Goal: Information Seeking & Learning: Compare options

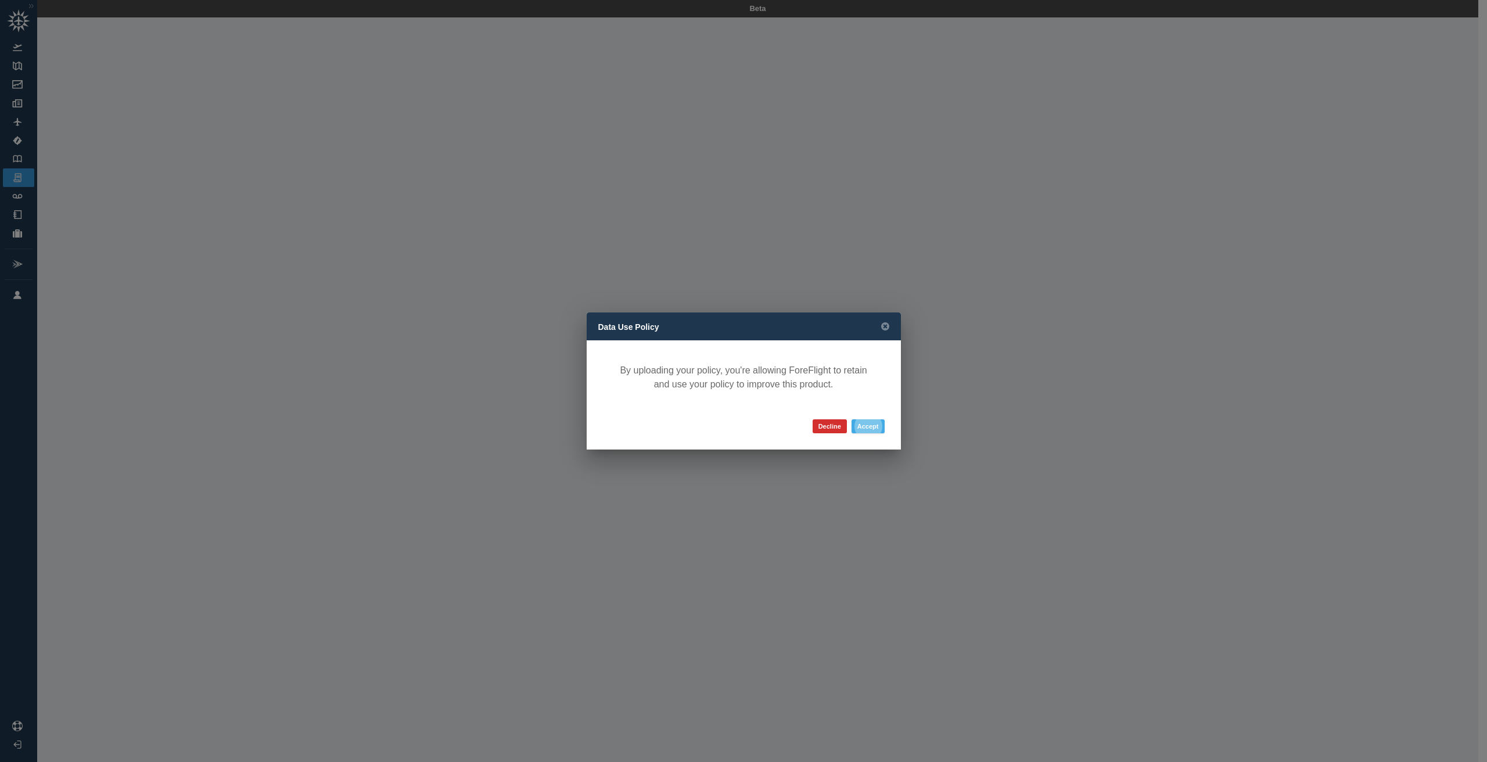
click at [882, 428] on button "Accept" at bounding box center [868, 426] width 33 height 14
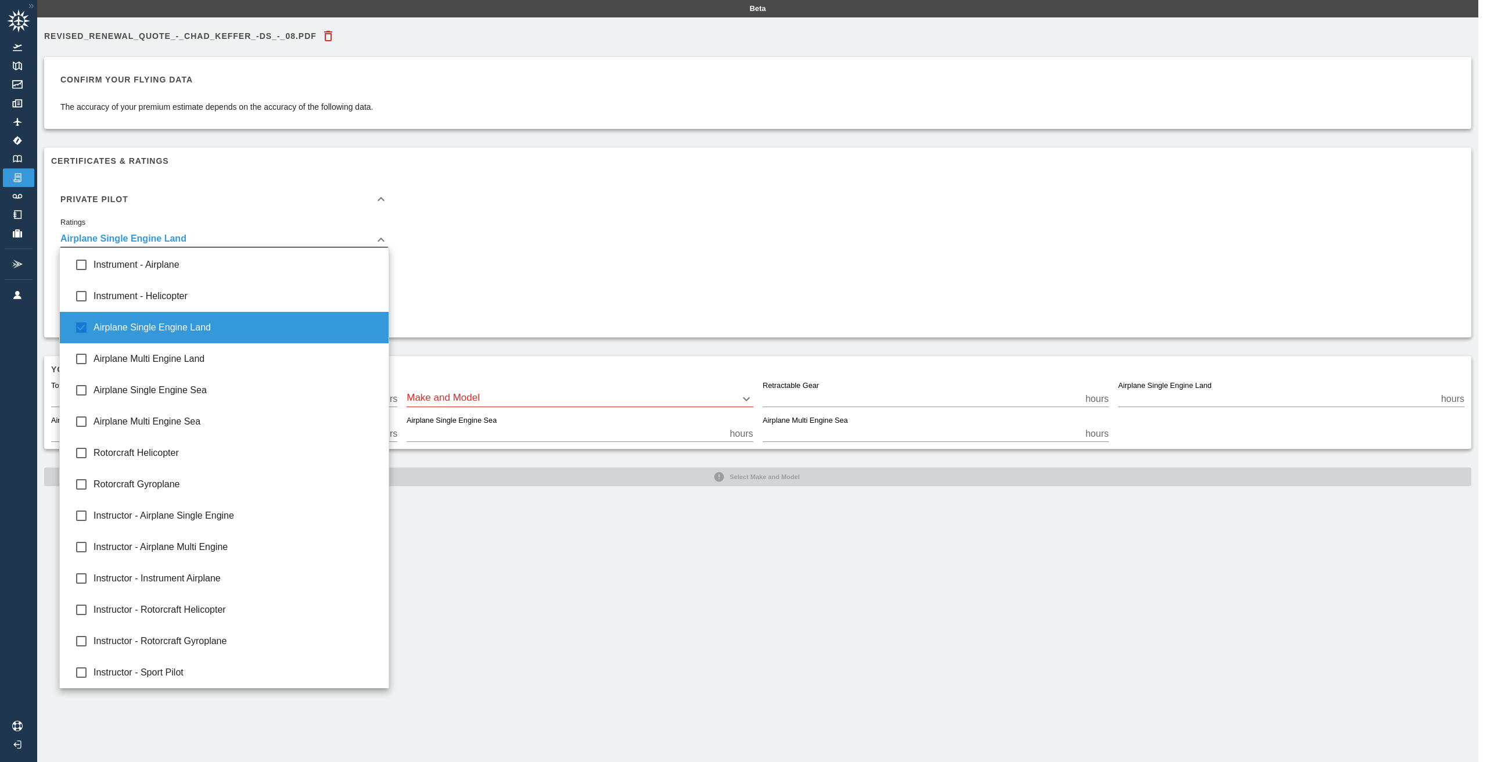
click at [383, 240] on body "**********" at bounding box center [743, 381] width 1487 height 762
click at [383, 240] on div at bounding box center [743, 381] width 1487 height 762
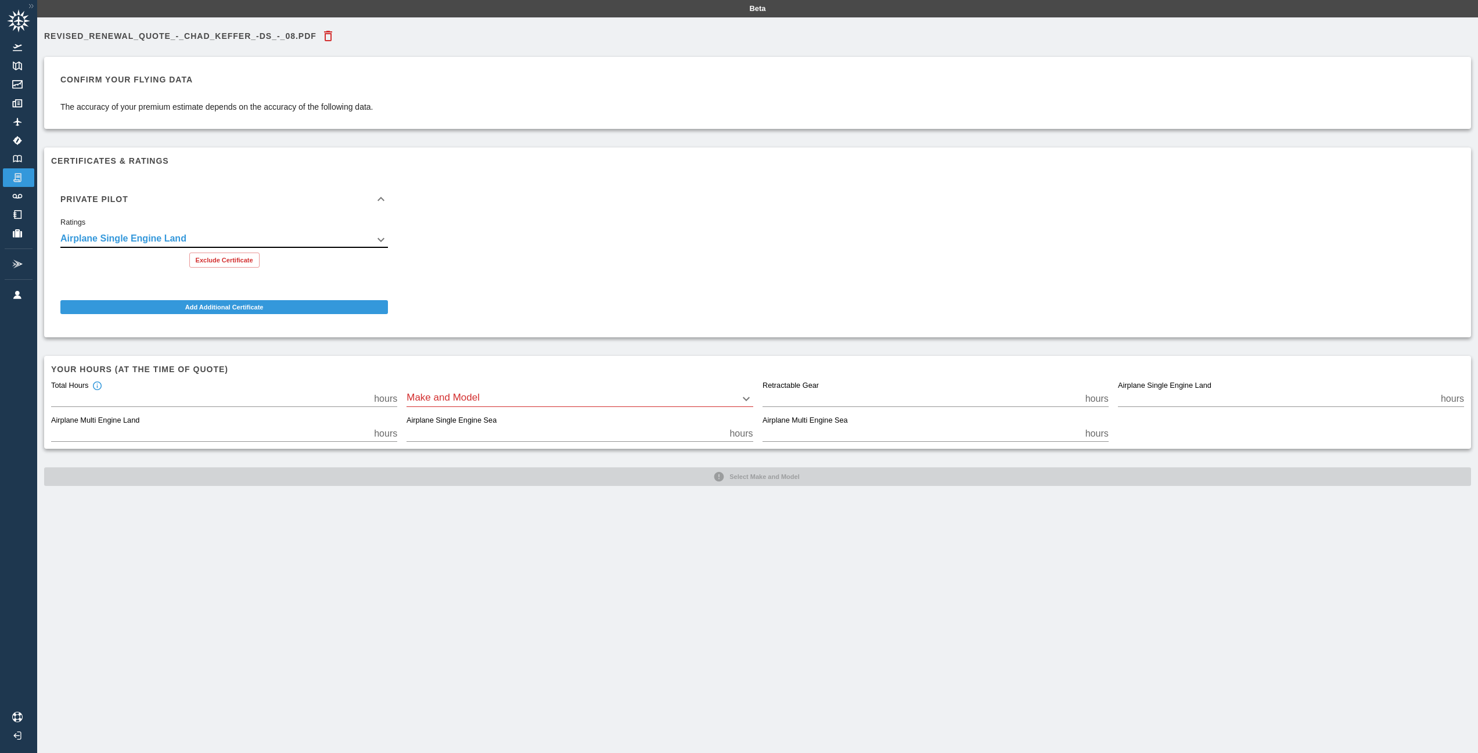
click at [526, 395] on body "**********" at bounding box center [739, 376] width 1478 height 753
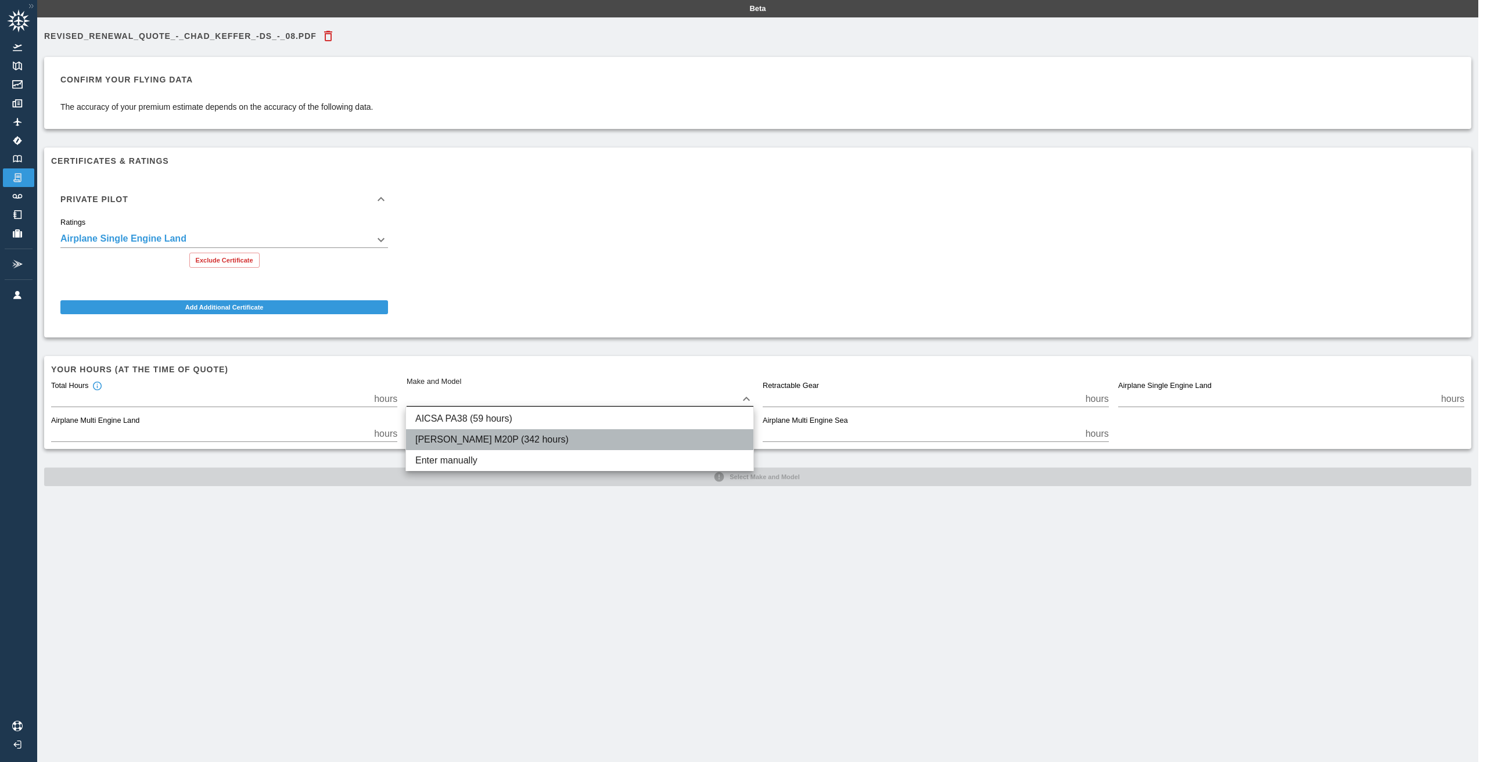
click at [514, 443] on li "Mooney M20P (342 hours)" at bounding box center [579, 439] width 347 height 21
type input "****"
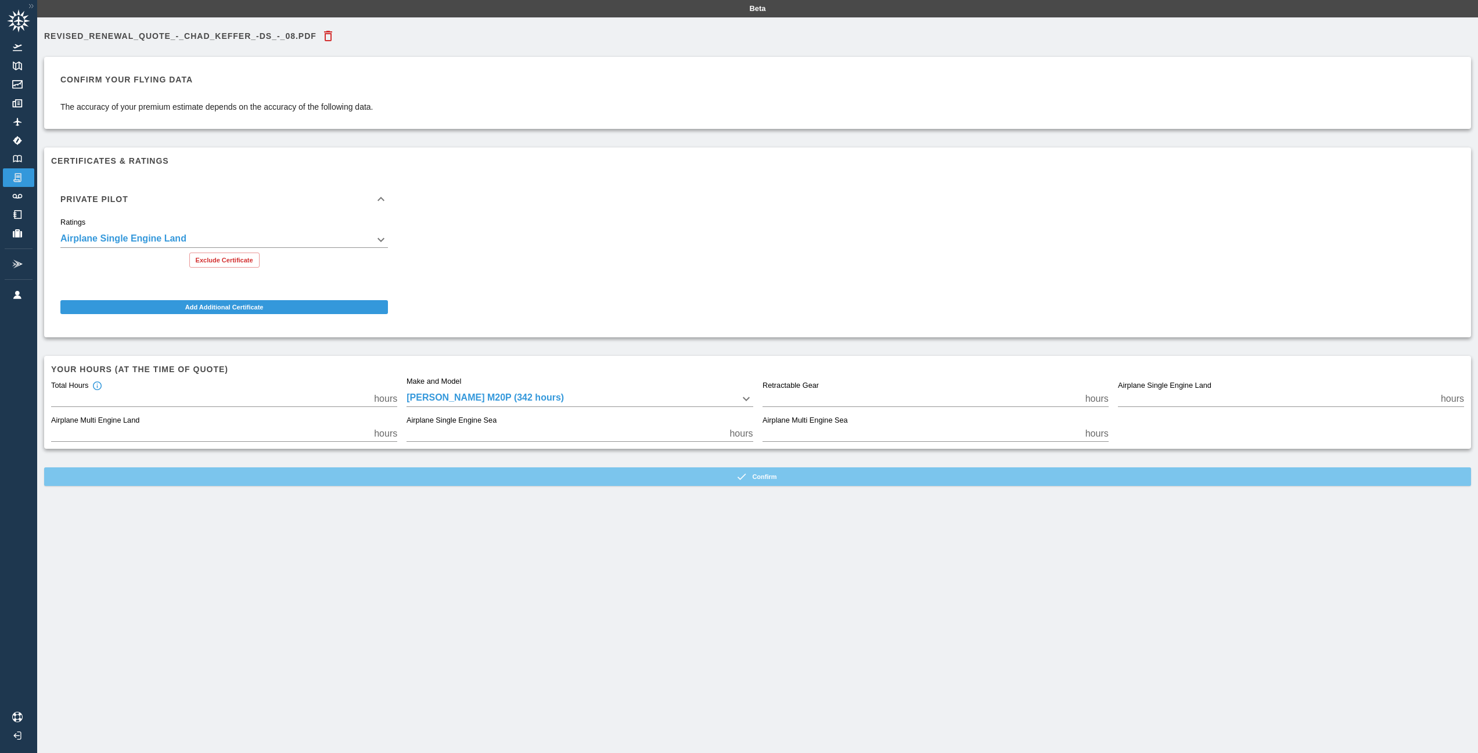
click at [787, 476] on button "Confirm" at bounding box center [757, 477] width 1427 height 19
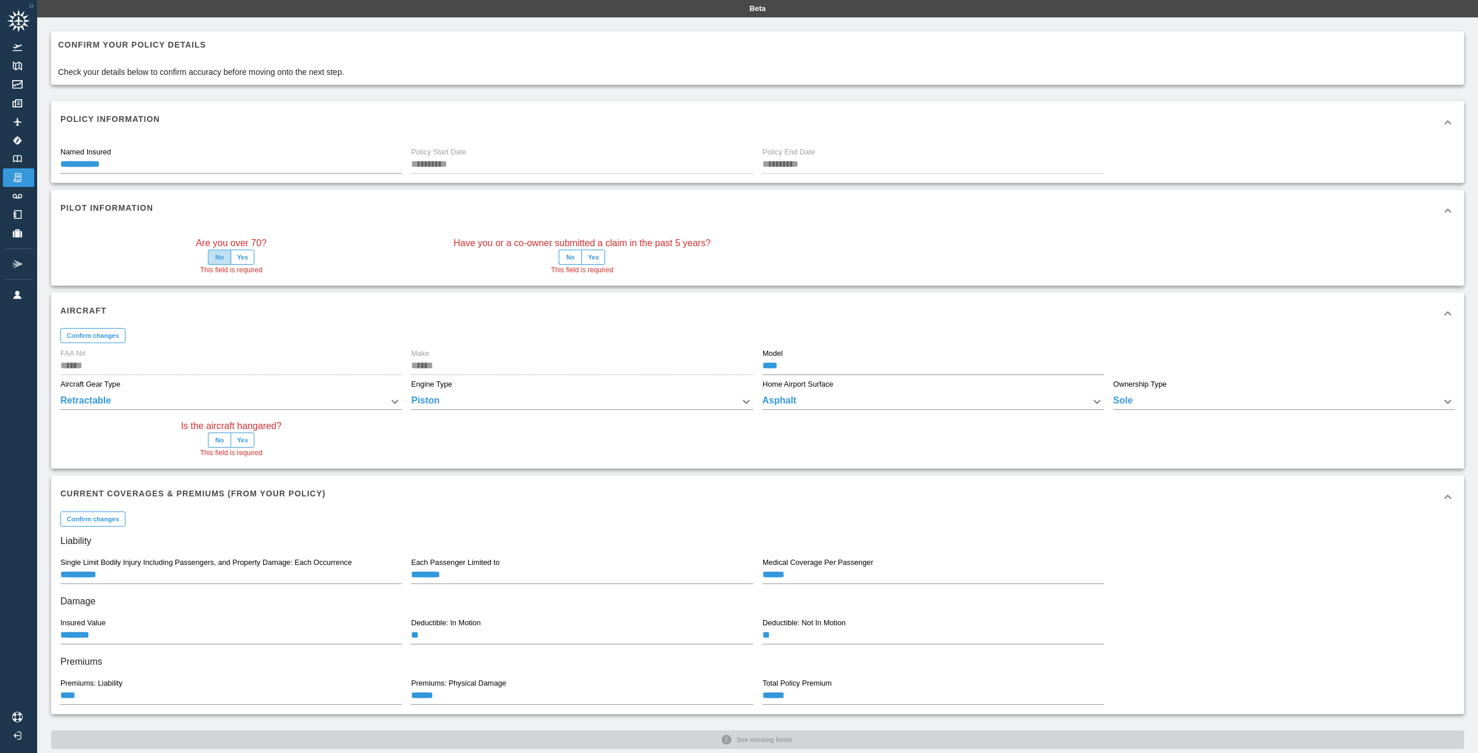
click at [222, 260] on button "No" at bounding box center [219, 257] width 23 height 15
click at [579, 257] on button "No" at bounding box center [570, 257] width 23 height 15
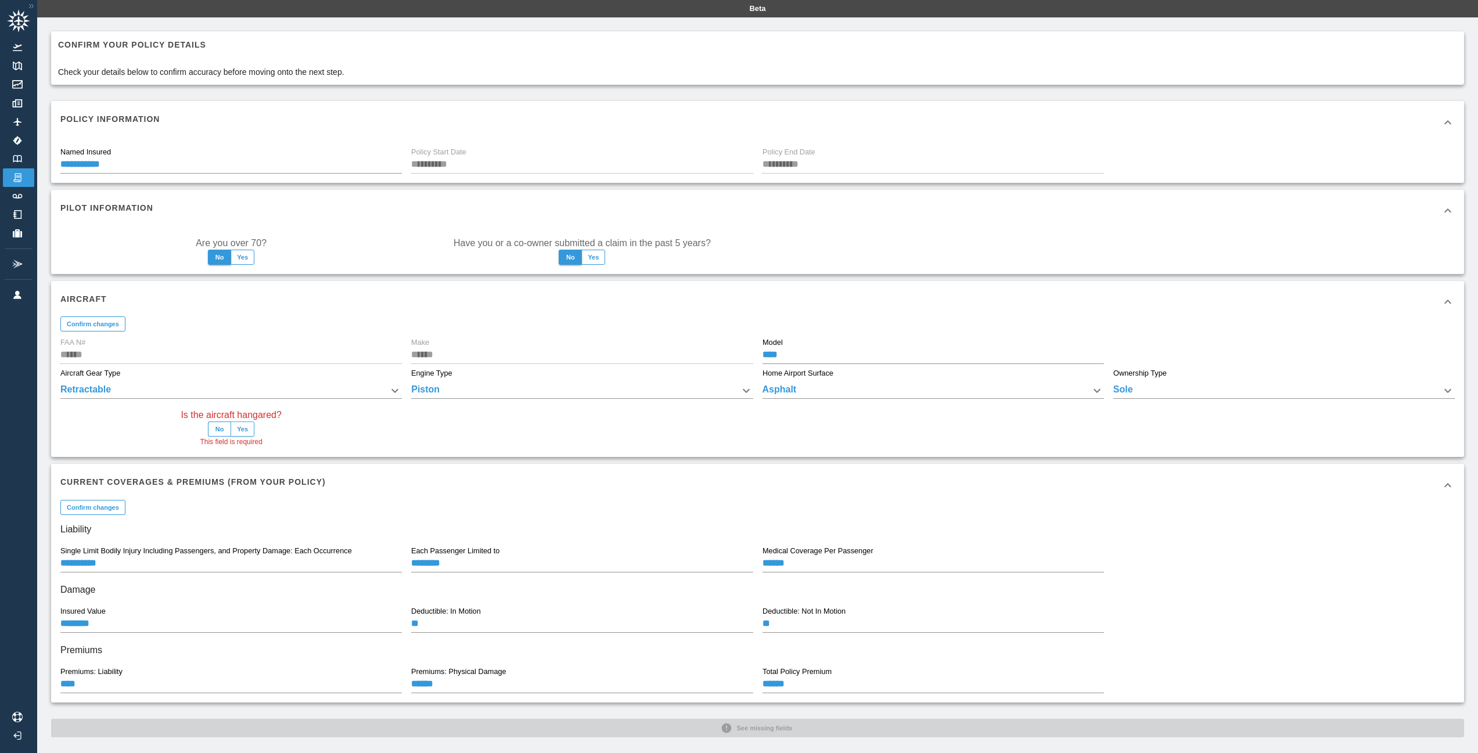
click at [252, 430] on button "Yes" at bounding box center [243, 429] width 24 height 15
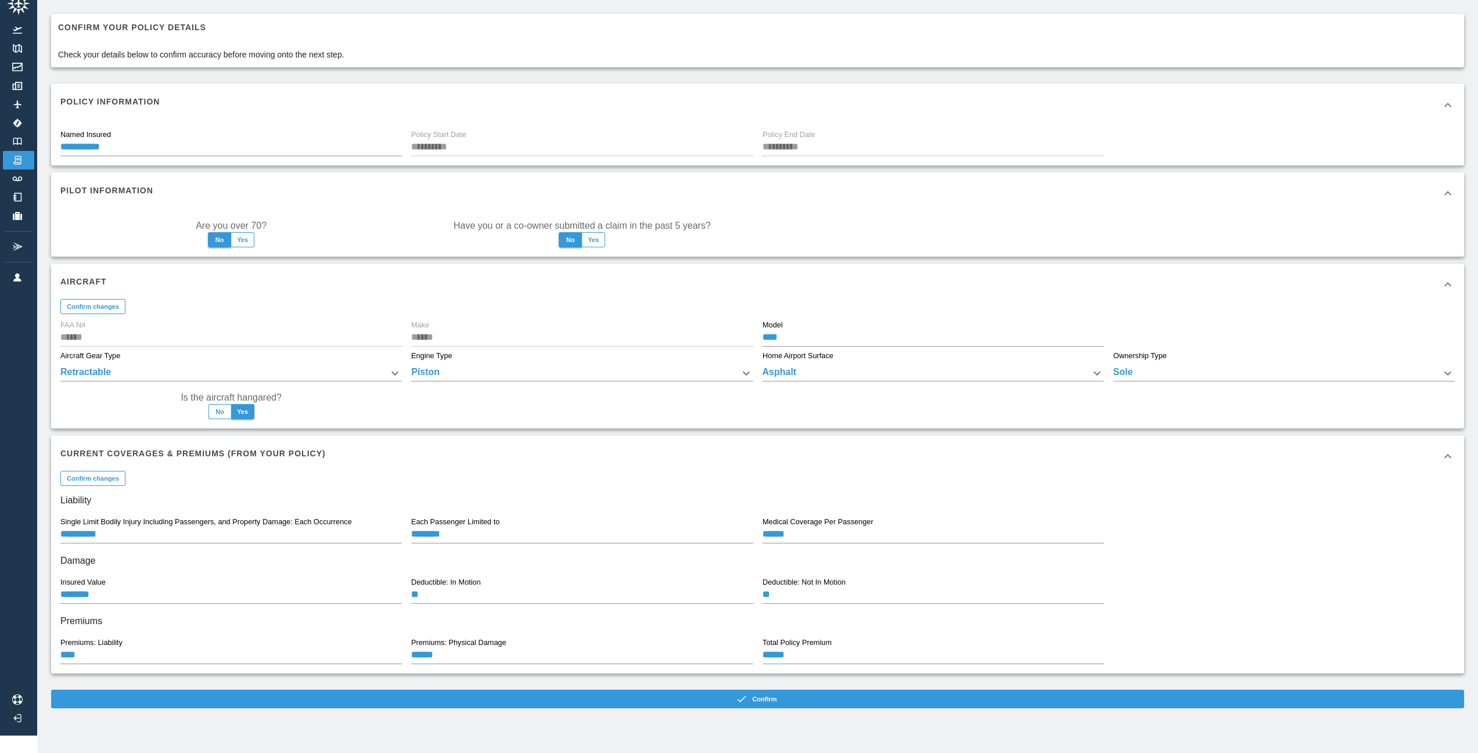
scroll to position [26, 0]
click at [109, 473] on button "Confirm changes" at bounding box center [92, 478] width 65 height 15
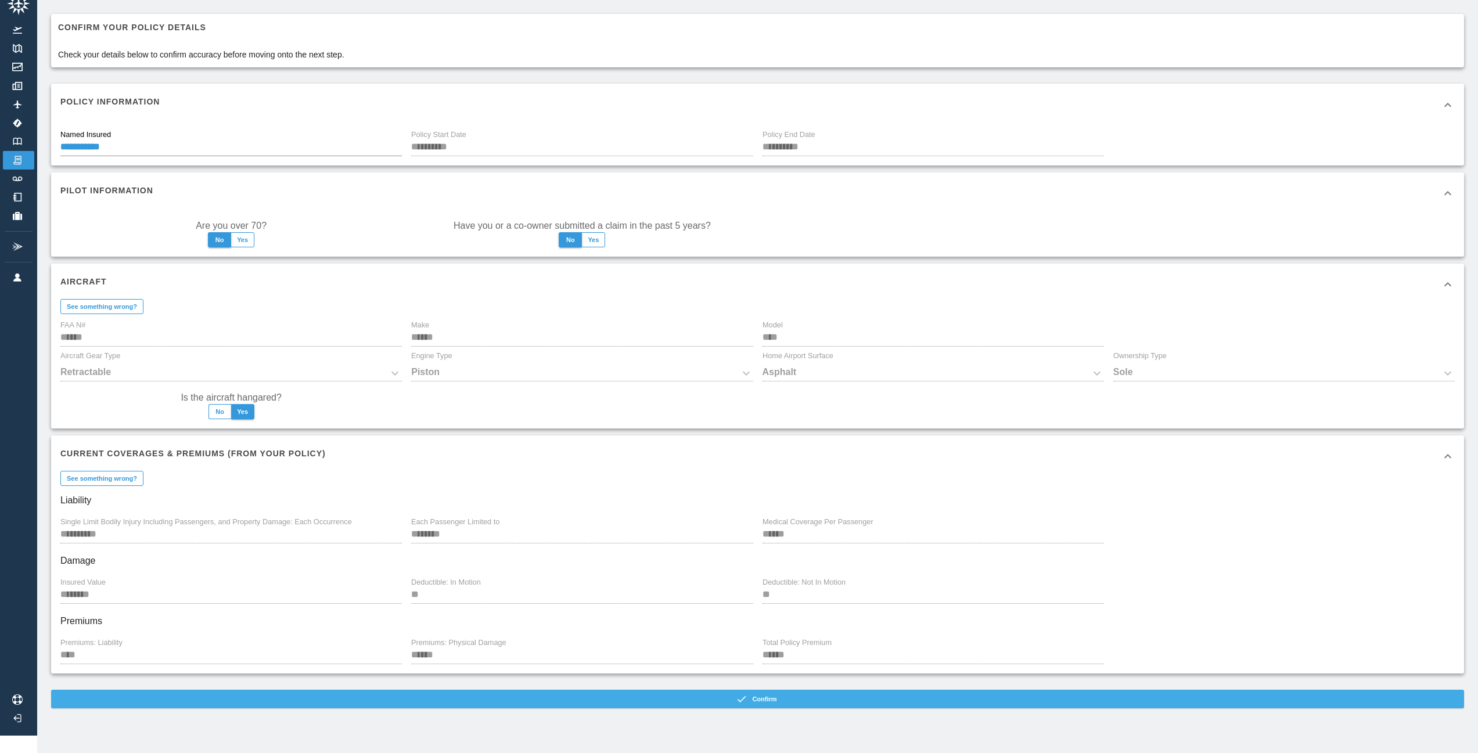
click at [723, 695] on button "Confirm" at bounding box center [757, 699] width 1413 height 19
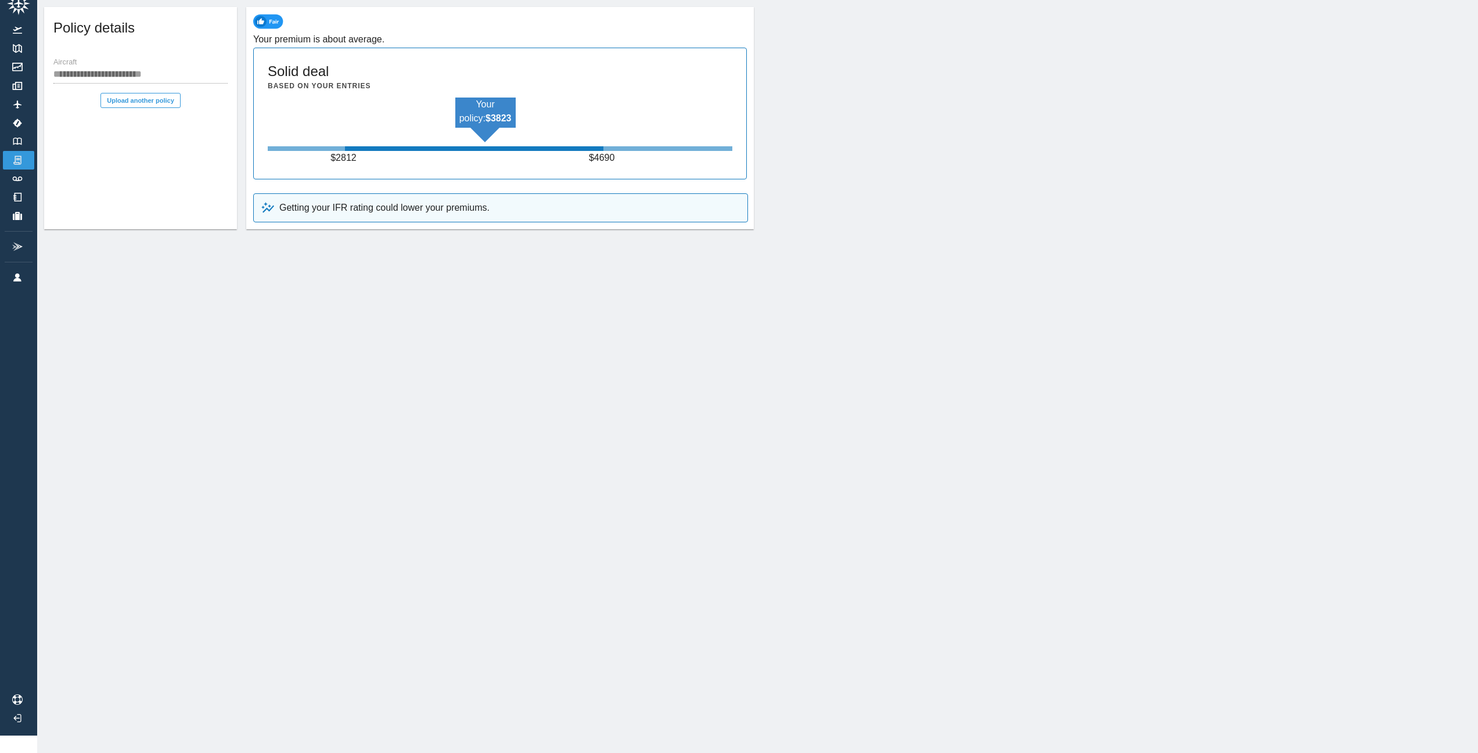
click at [444, 203] on p "Getting your IFR rating could lower your premiums." at bounding box center [384, 208] width 210 height 14
click at [382, 201] on p "Getting your IFR rating could lower your premiums." at bounding box center [384, 208] width 210 height 14
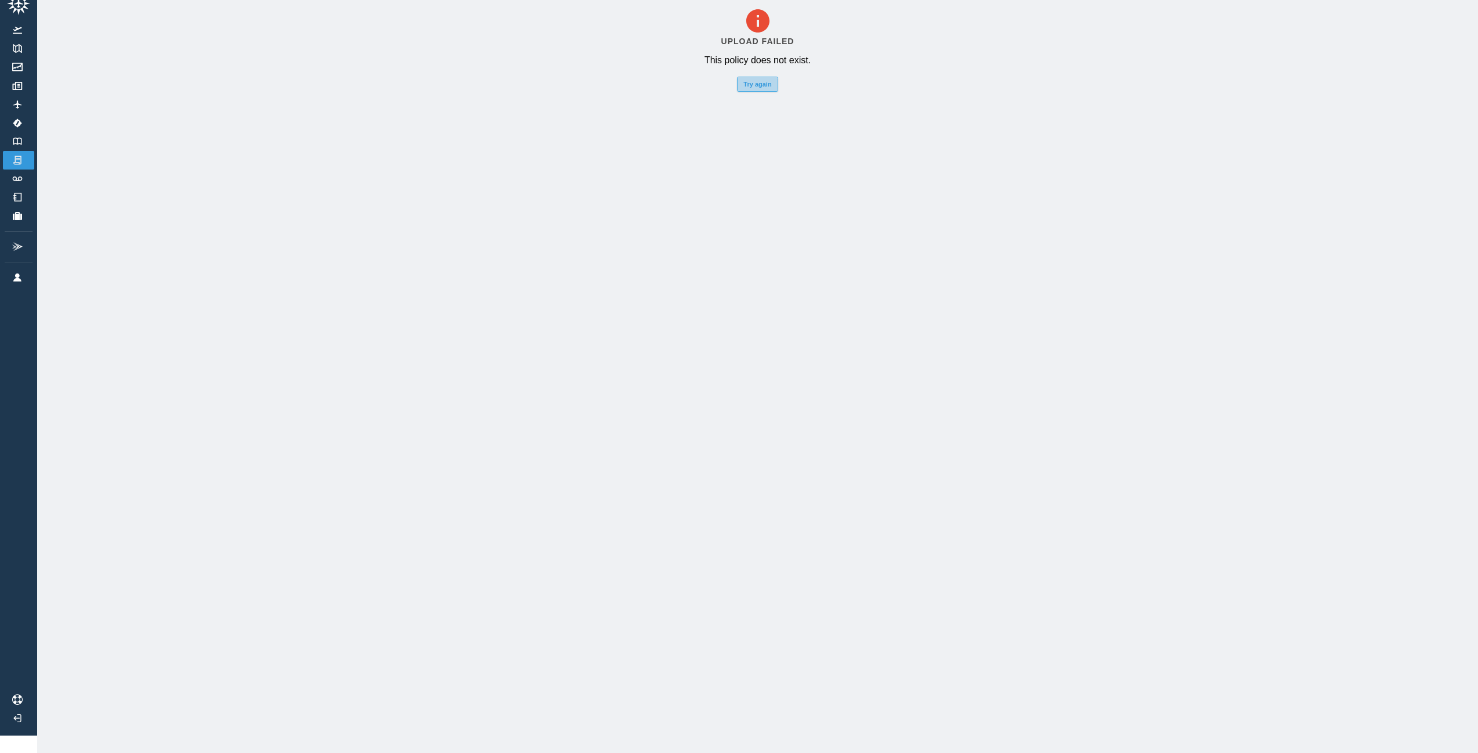
click at [752, 77] on button "Try again" at bounding box center [757, 84] width 41 height 15
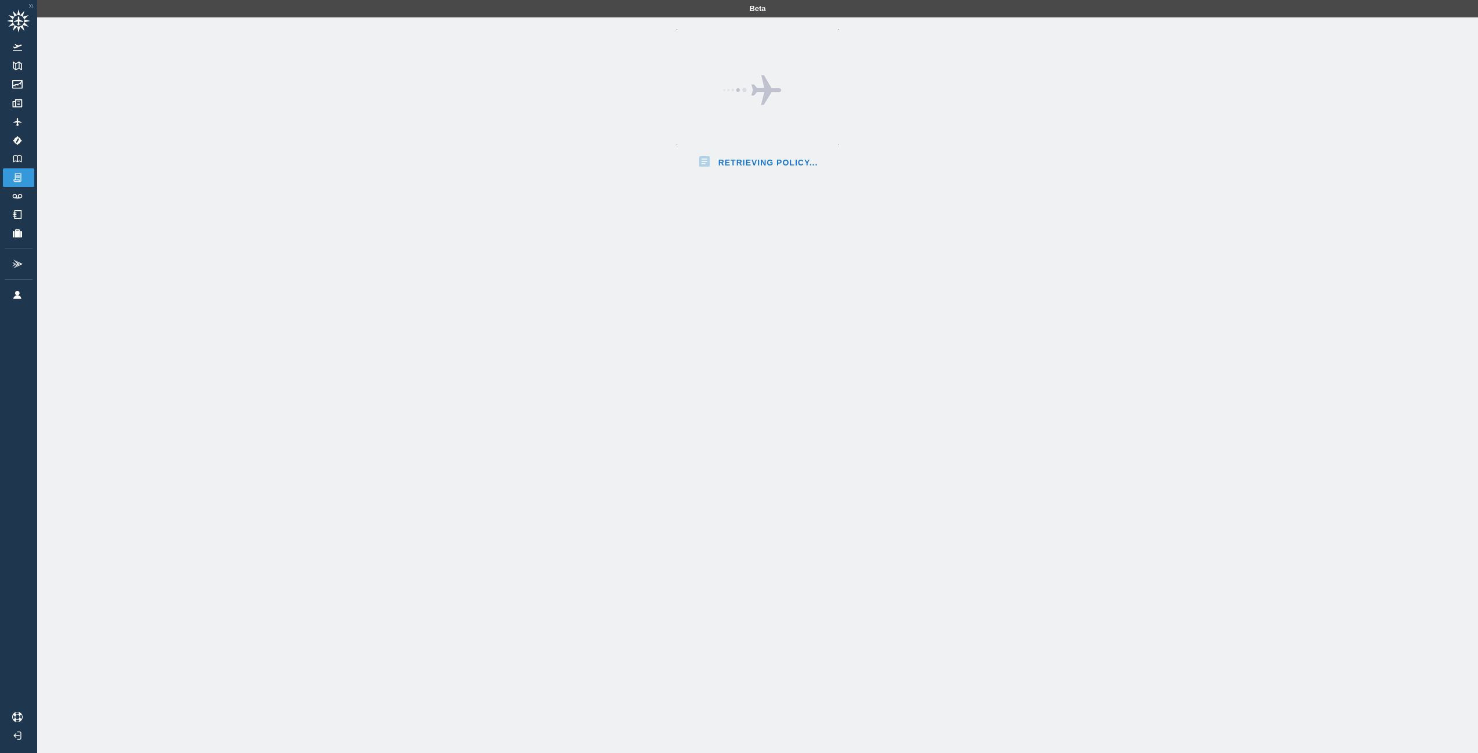
scroll to position [26, 0]
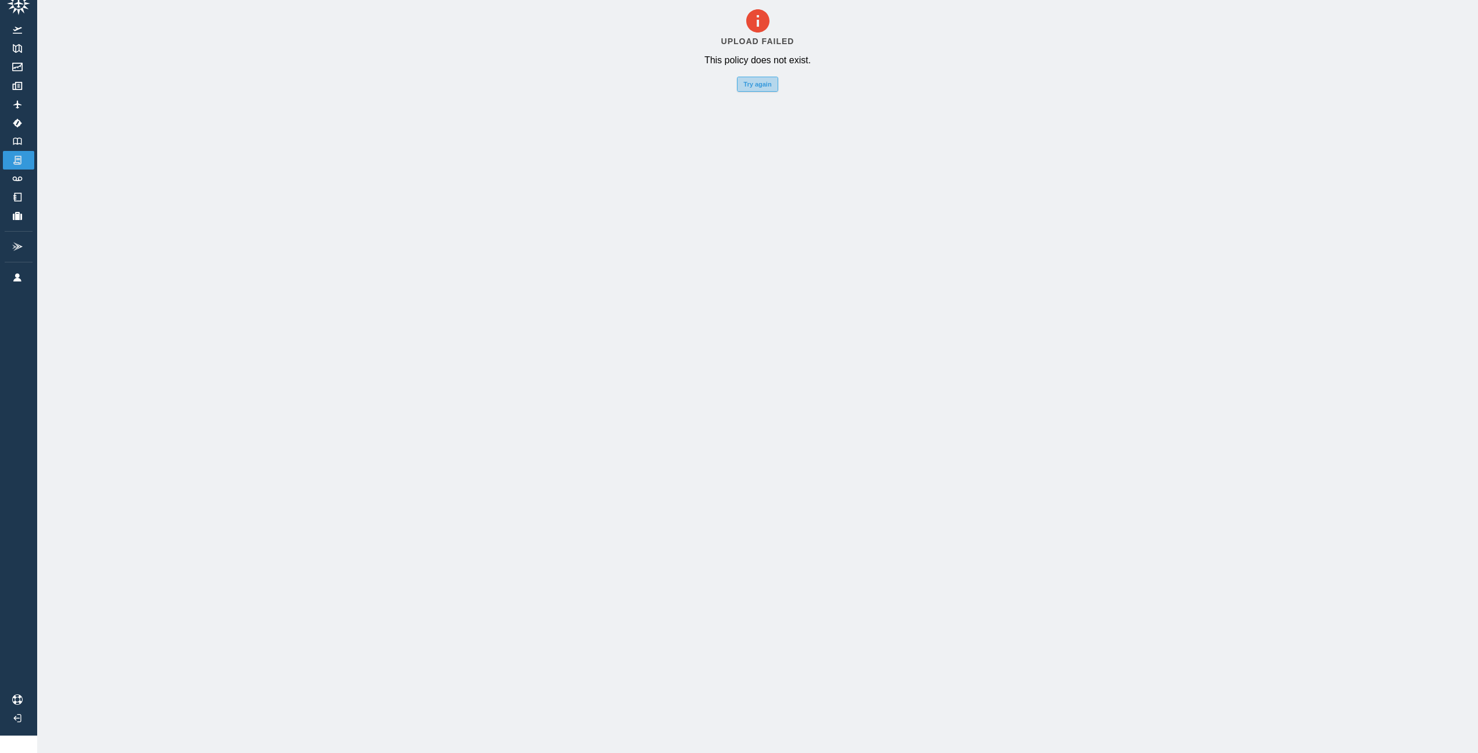
click at [776, 78] on button "Try again" at bounding box center [757, 84] width 41 height 15
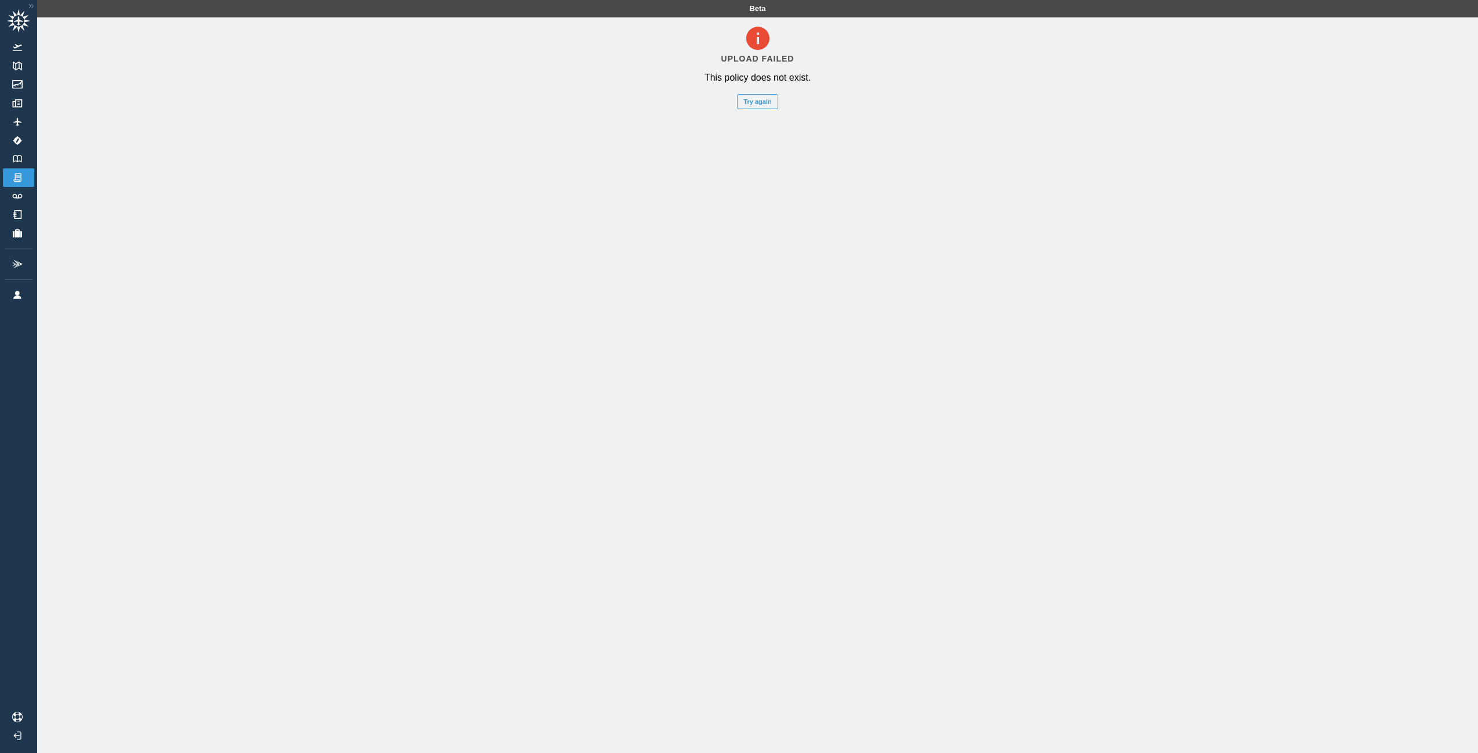
scroll to position [26, 0]
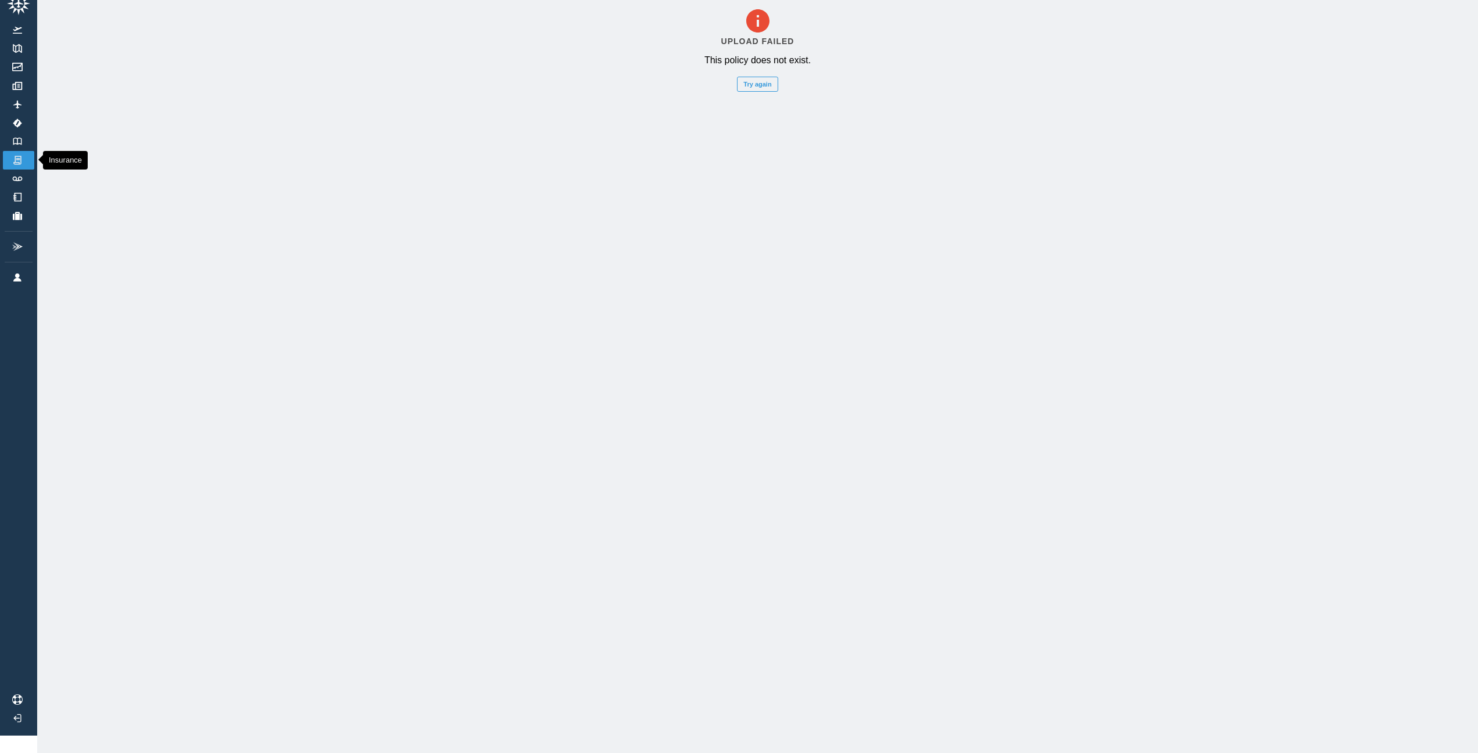
click at [23, 155] on img at bounding box center [17, 160] width 13 height 10
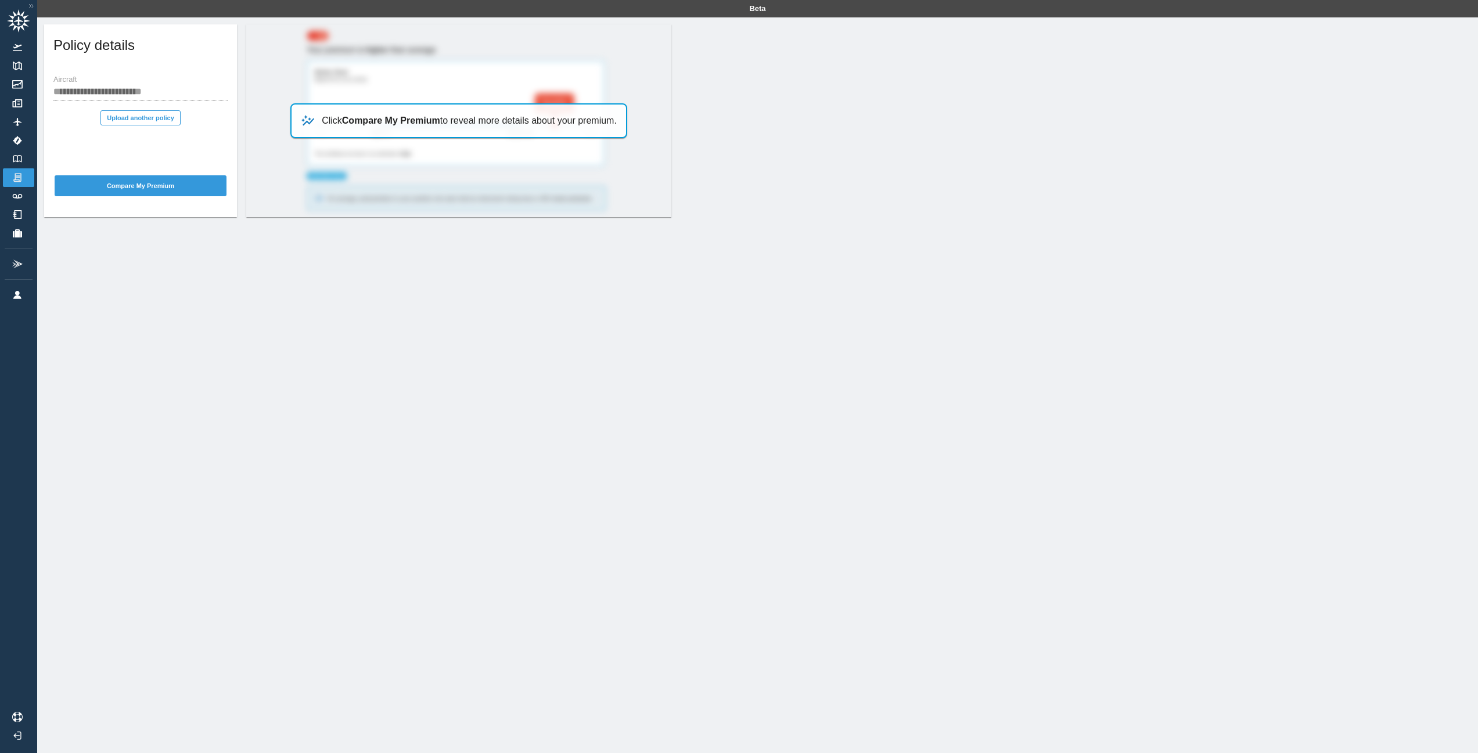
click at [290, 115] on div "Click Compare My Premium to reveal more details about your premium." at bounding box center [458, 120] width 337 height 35
click at [170, 184] on button "Compare My Premium" at bounding box center [141, 185] width 172 height 21
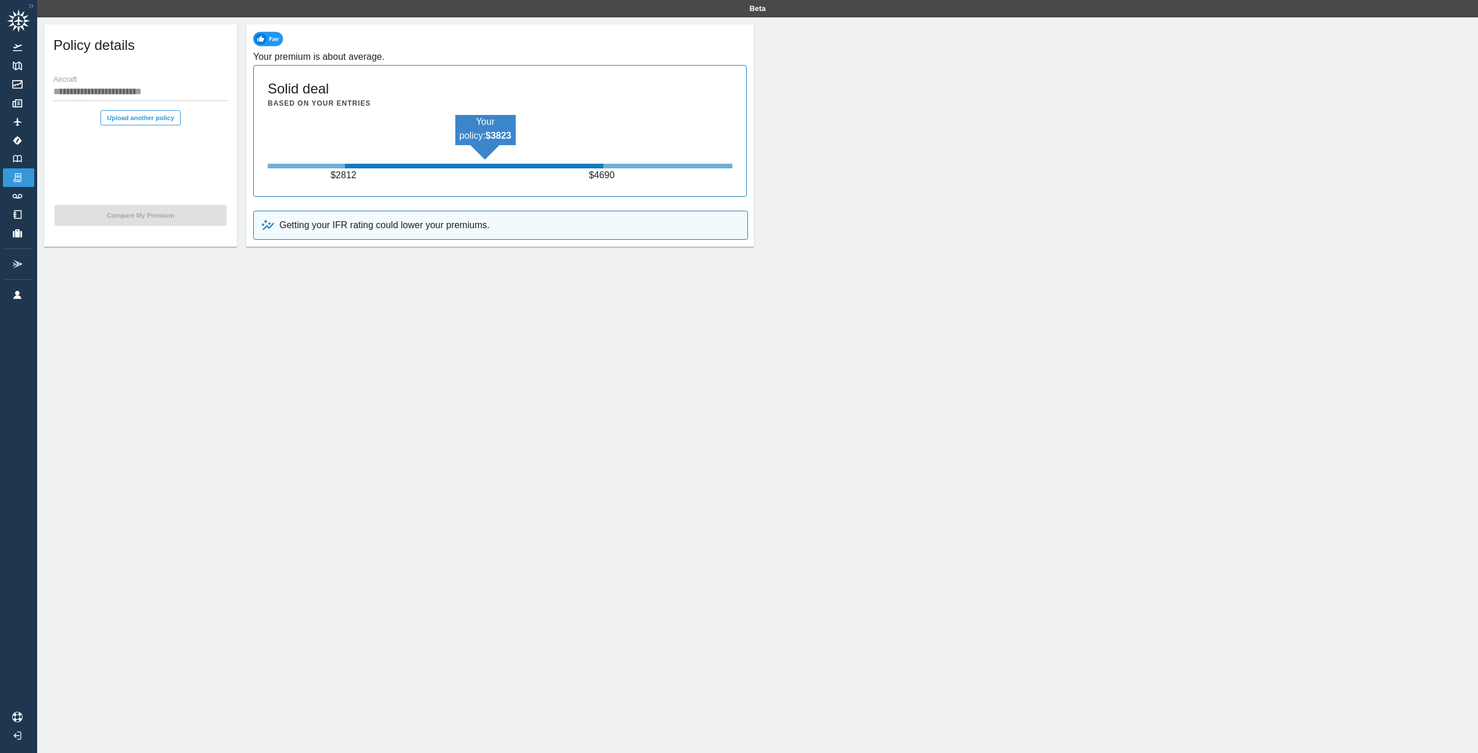
click at [468, 157] on div "Your policy: $ 3823 $ 2812 $ 4690" at bounding box center [500, 148] width 465 height 67
click at [260, 40] on img at bounding box center [269, 38] width 33 height 15
drag, startPoint x: 268, startPoint y: 40, endPoint x: 289, endPoint y: 77, distance: 42.9
click at [268, 40] on img at bounding box center [269, 38] width 33 height 15
click at [340, 114] on div "Solid deal Based on your entries Your policy: $ 3823 $ 2812 $ 4690" at bounding box center [500, 131] width 494 height 132
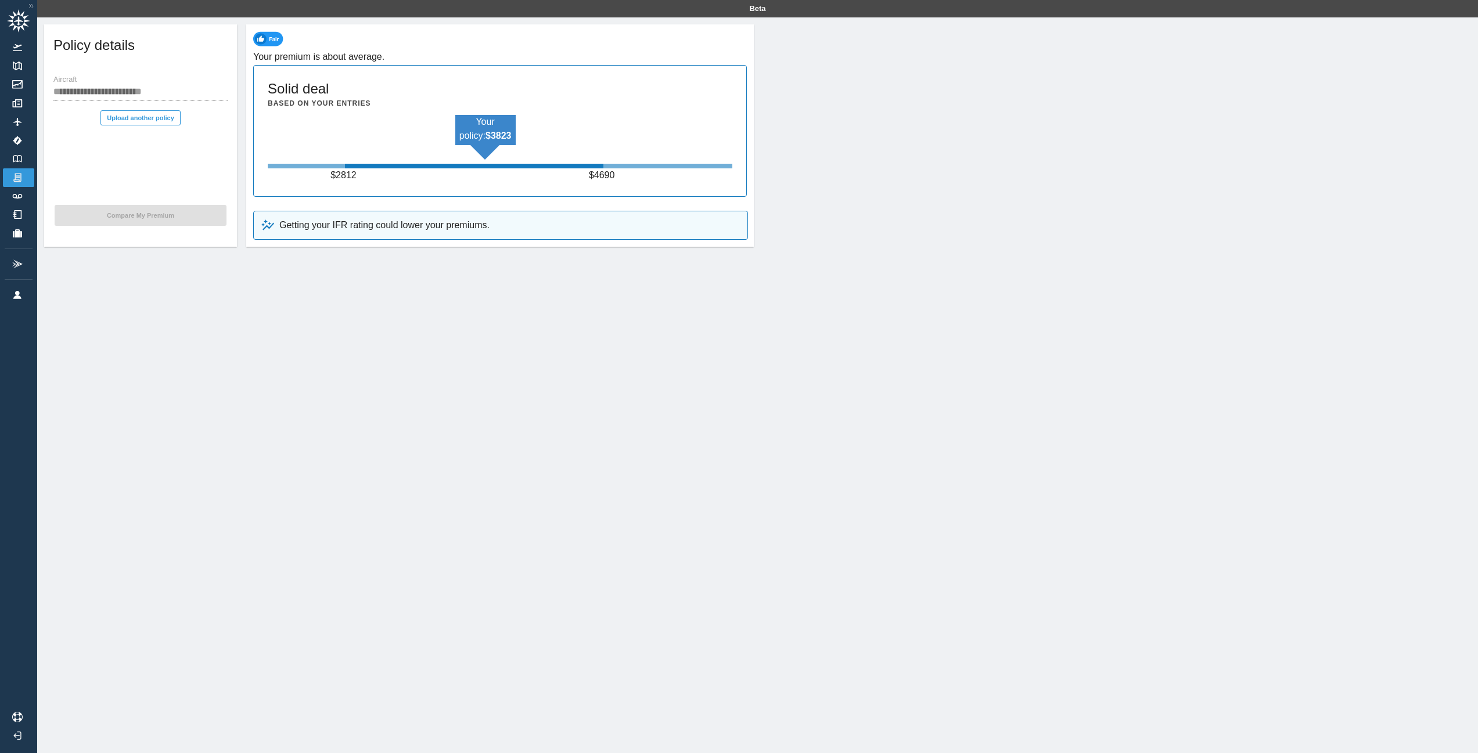
click at [486, 131] on b "$ 3823" at bounding box center [499, 136] width 26 height 10
click at [316, 231] on div "Getting your IFR rating could lower your premiums." at bounding box center [500, 225] width 495 height 29
click at [265, 229] on img at bounding box center [268, 225] width 14 height 14
click at [159, 120] on button "Upload another policy" at bounding box center [140, 117] width 80 height 15
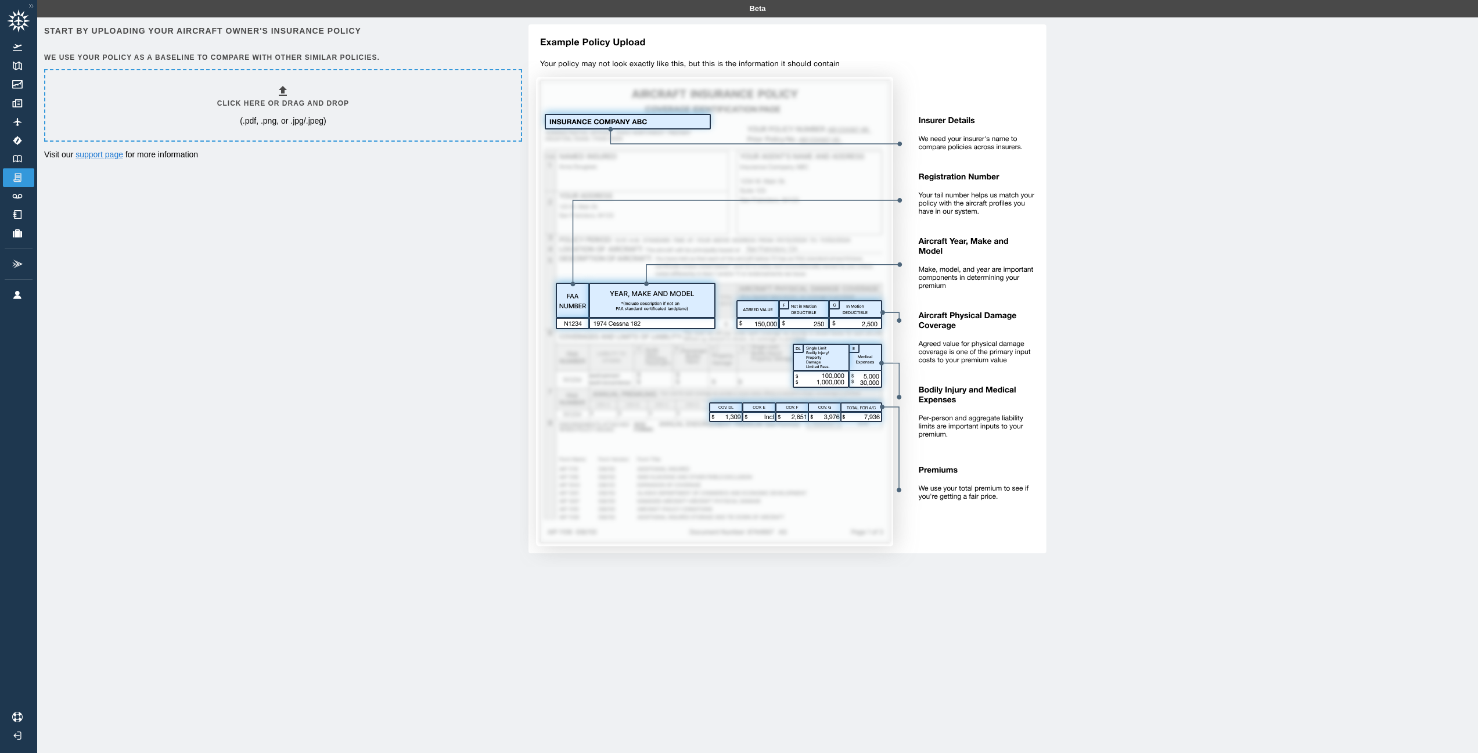
click at [240, 99] on h6 "Click here or drag and drop" at bounding box center [283, 103] width 132 height 11
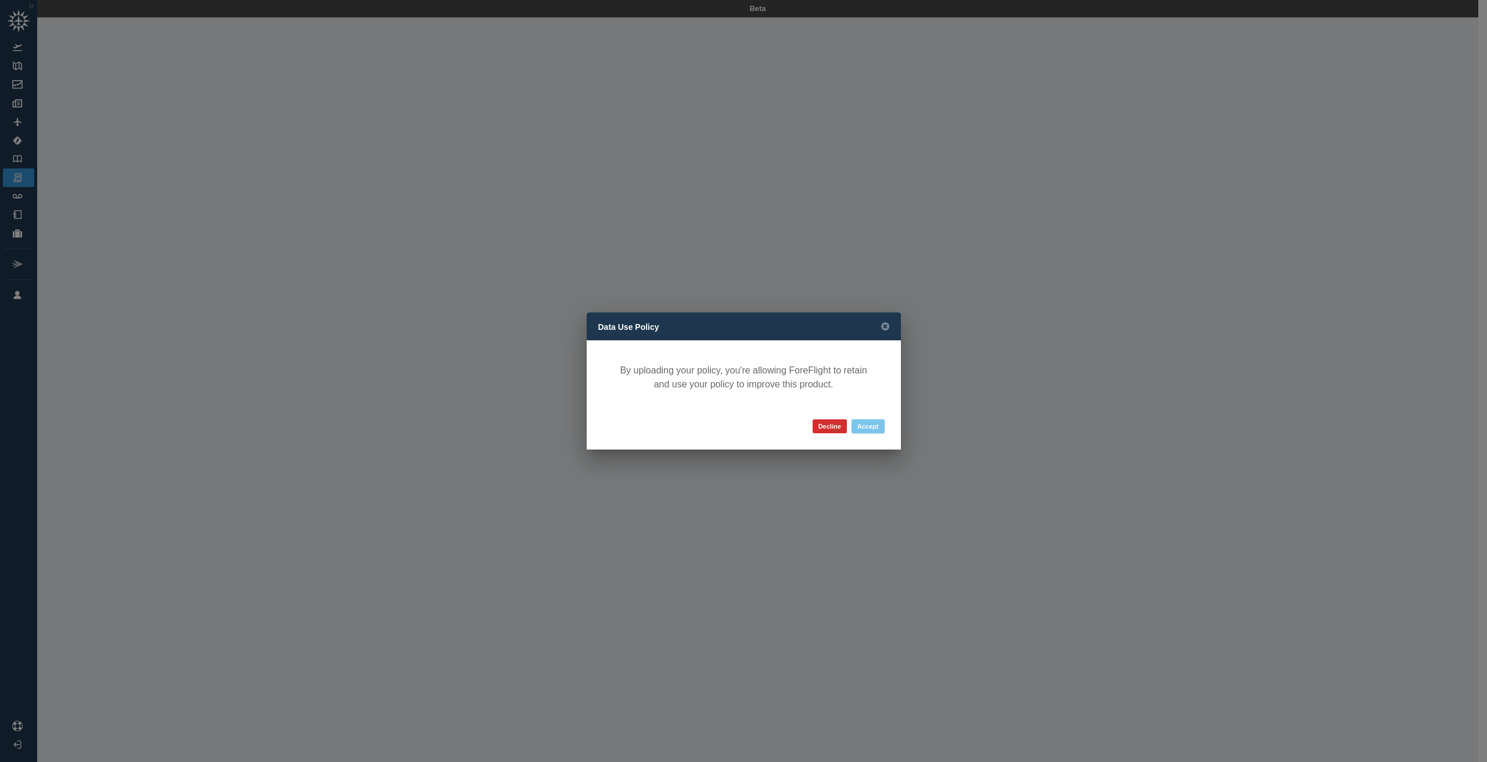
click at [875, 426] on button "Accept" at bounding box center [868, 426] width 33 height 14
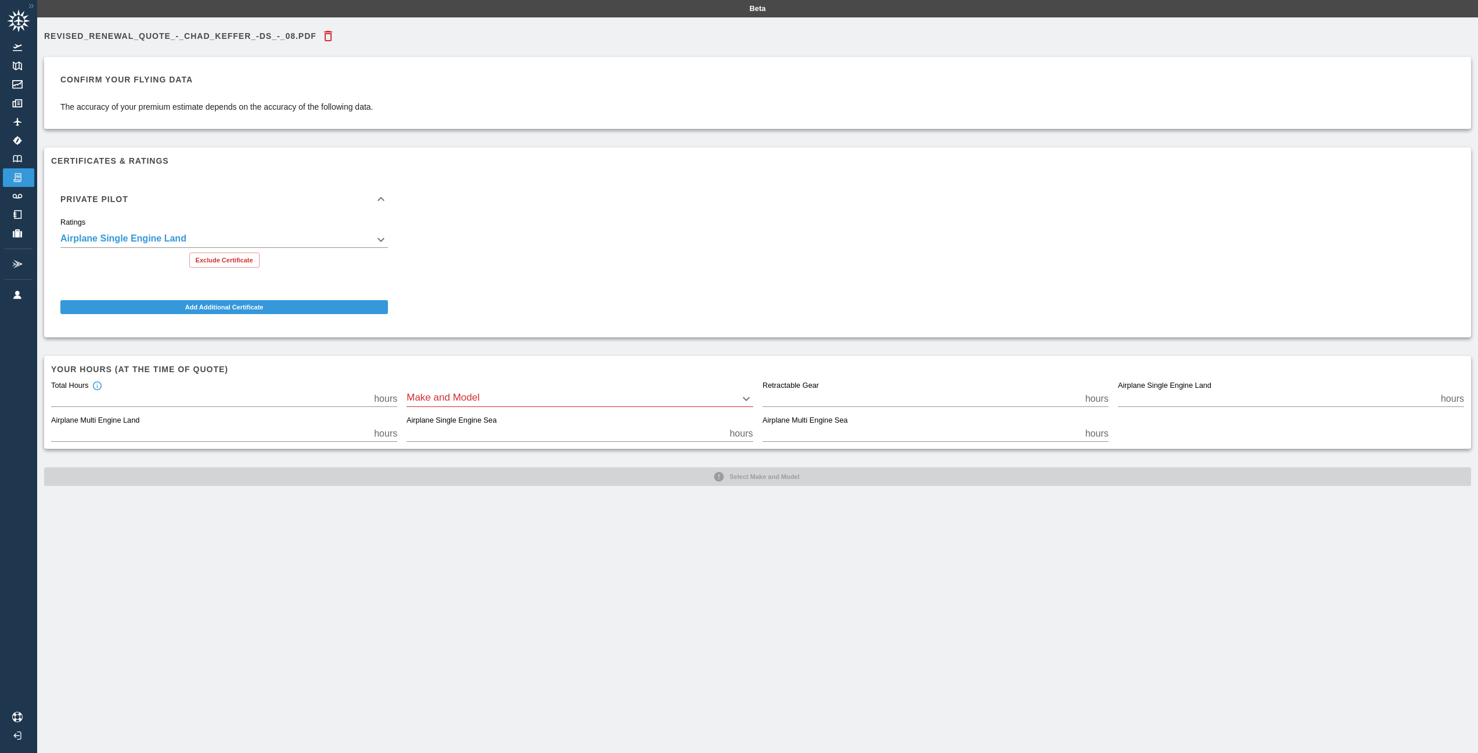
click at [480, 387] on div "Make and Model ​" at bounding box center [580, 395] width 346 height 26
click at [386, 239] on body "**********" at bounding box center [739, 376] width 1478 height 753
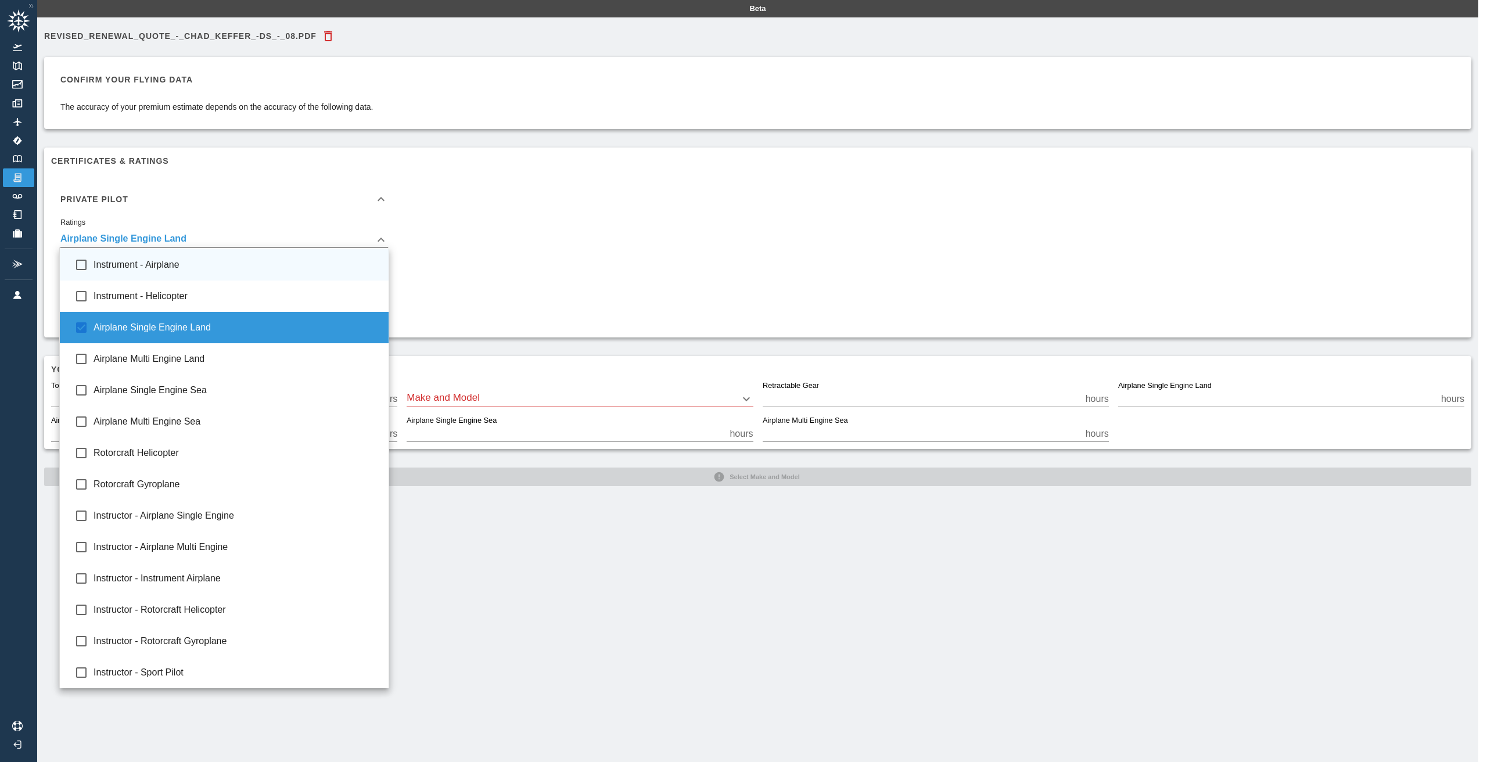
type input "**********"
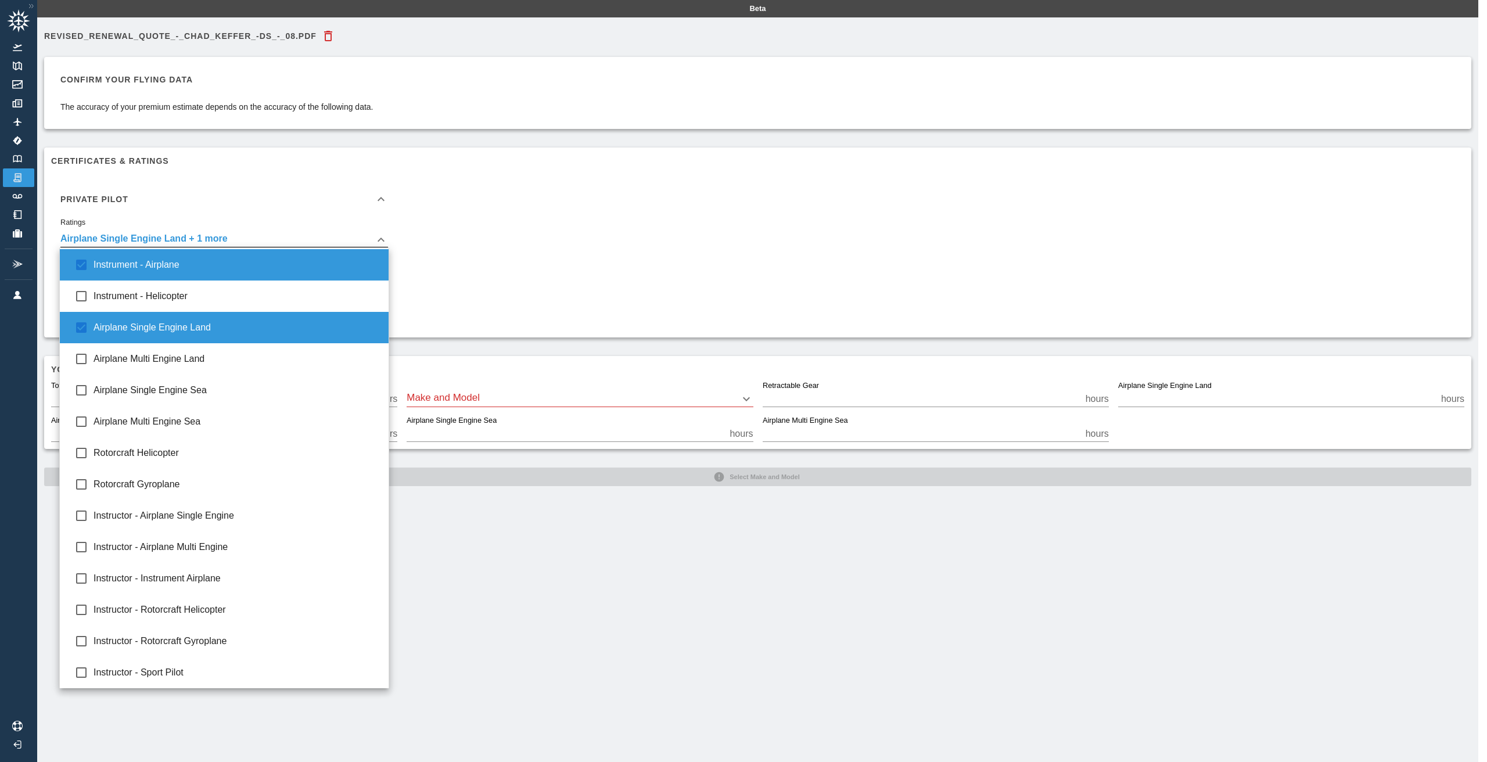
click at [608, 279] on div at bounding box center [743, 381] width 1487 height 762
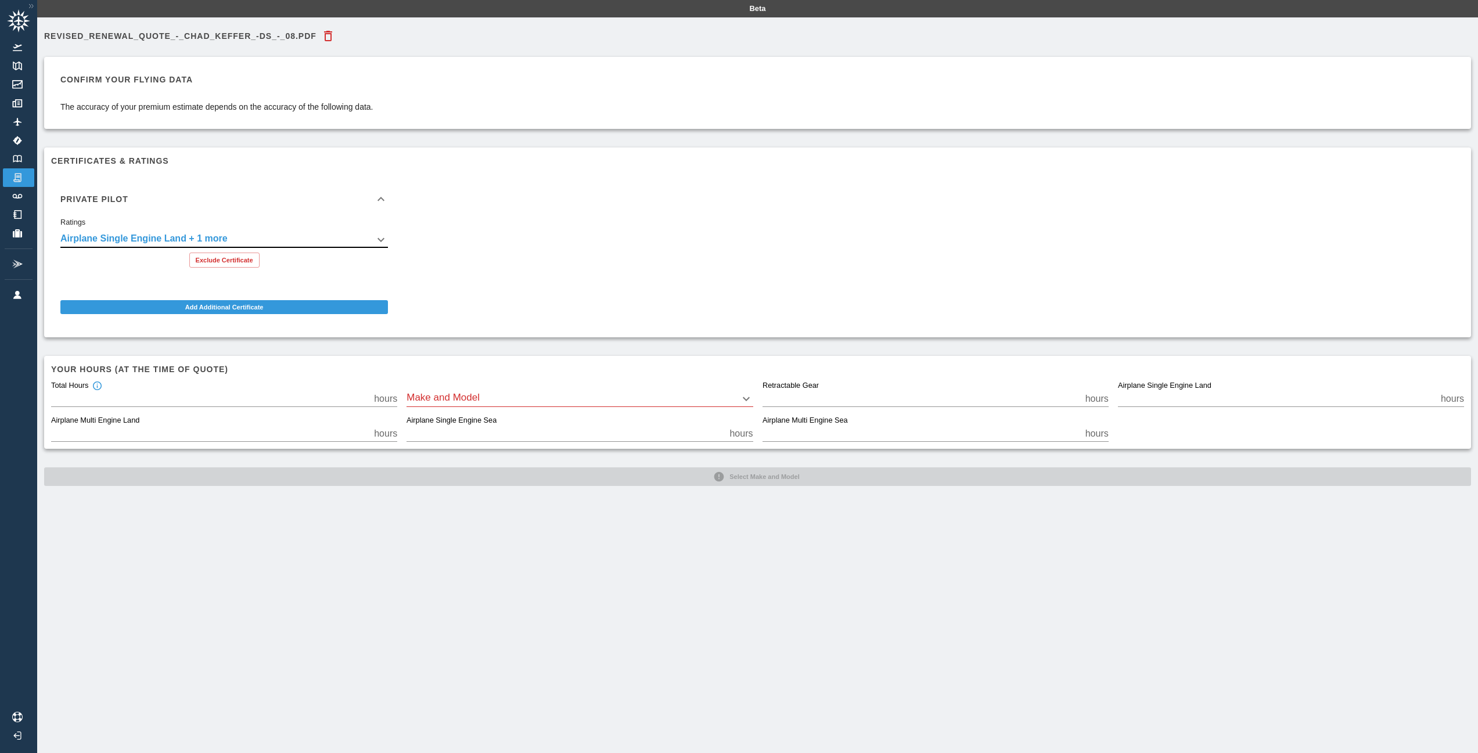
click at [565, 394] on body "**********" at bounding box center [739, 376] width 1478 height 753
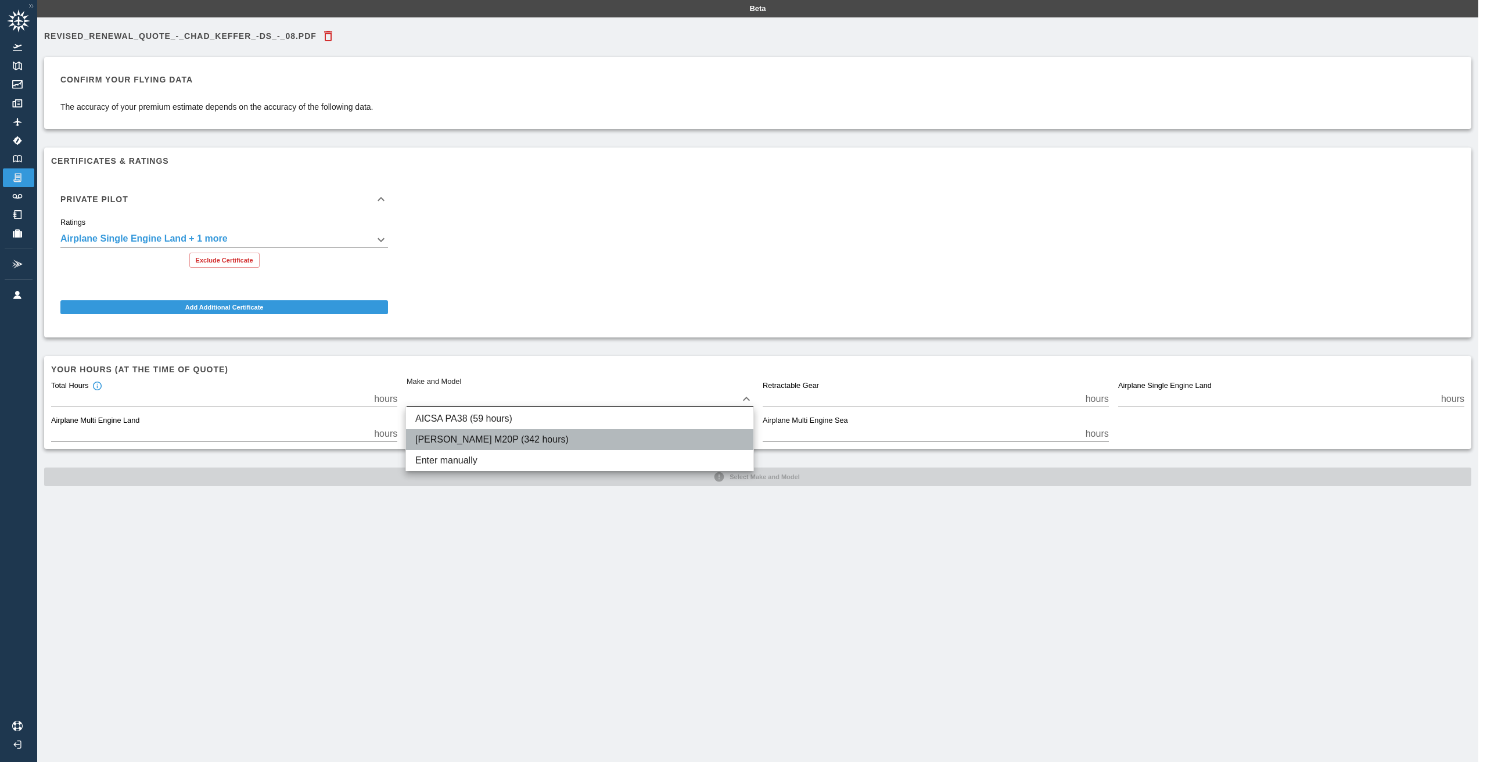
click at [544, 437] on li "Mooney M20P (342 hours)" at bounding box center [579, 439] width 347 height 21
type input "****"
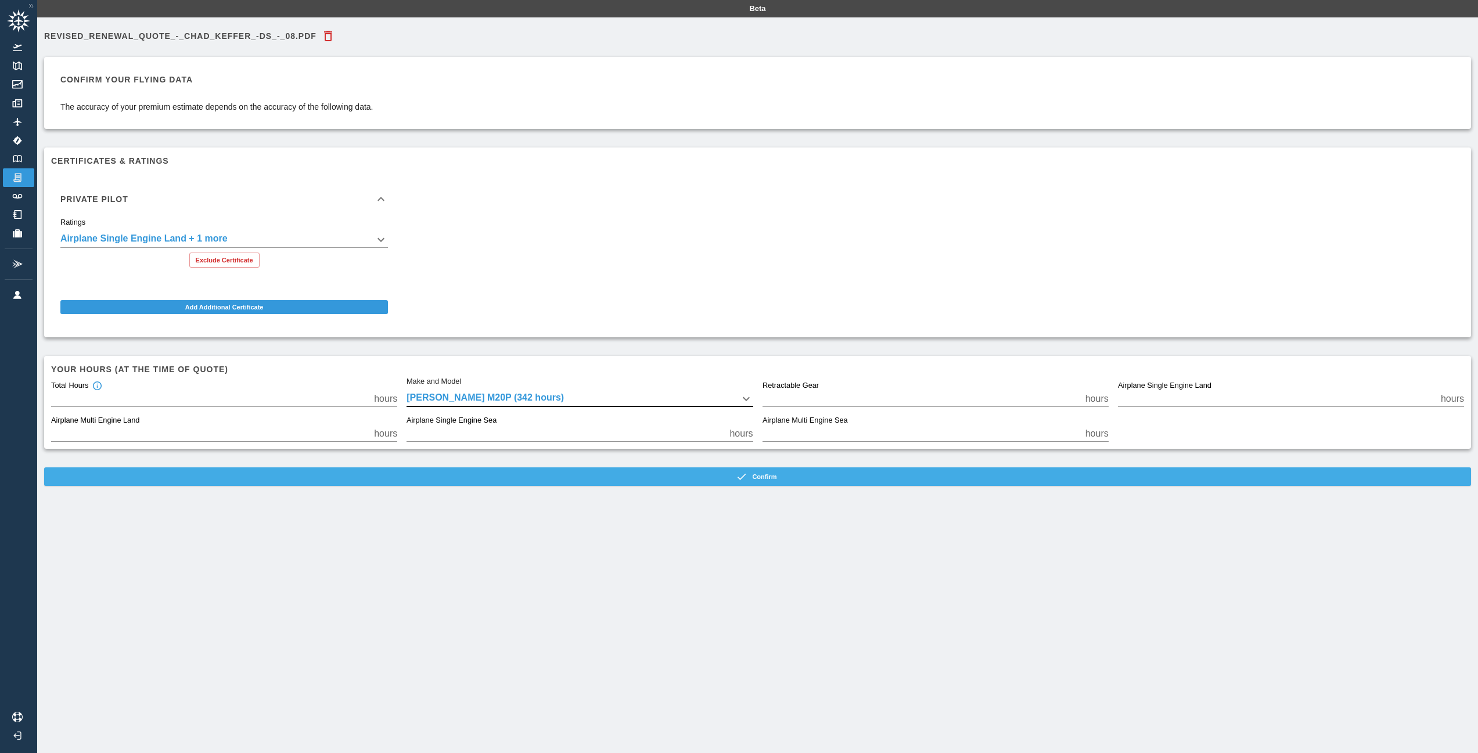
click at [690, 477] on button "Confirm" at bounding box center [757, 477] width 1427 height 19
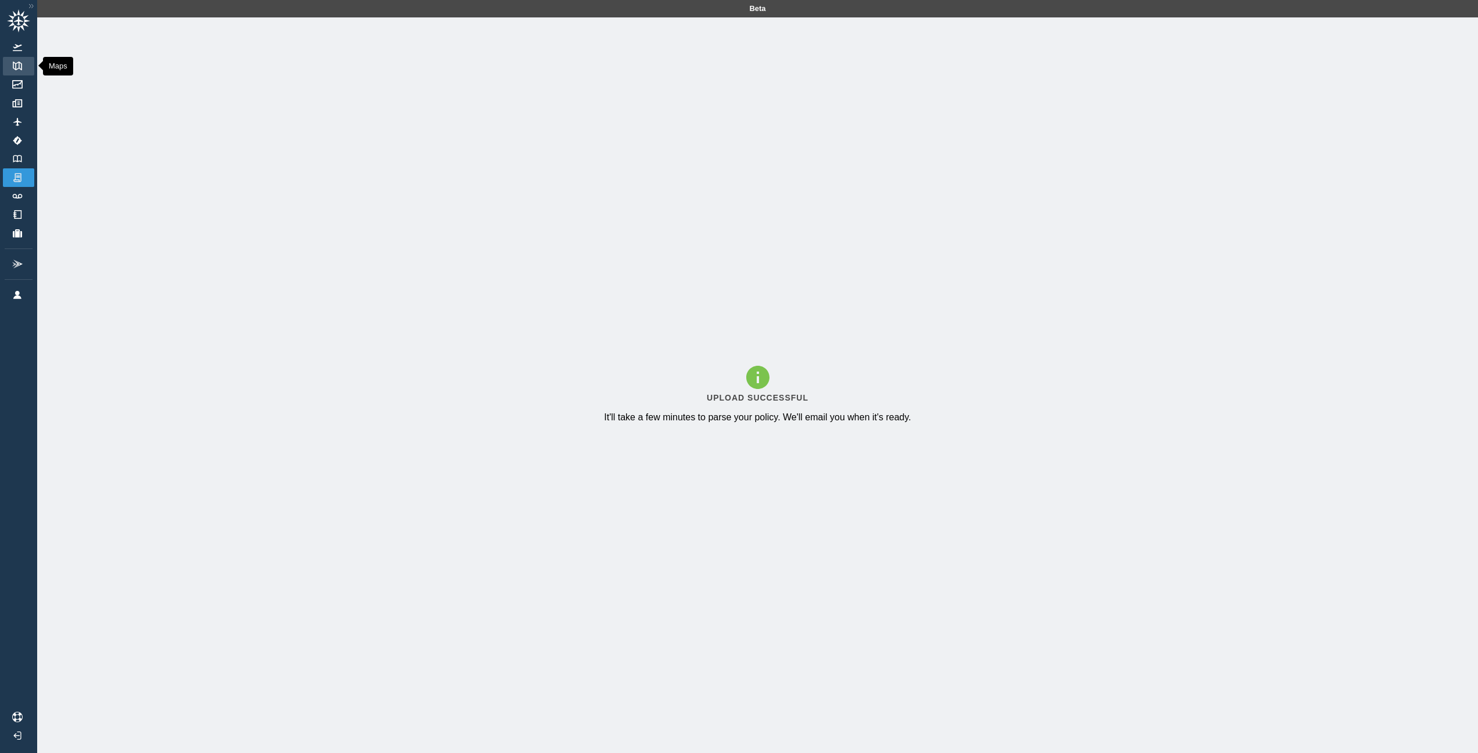
click at [15, 64] on img at bounding box center [17, 66] width 13 height 9
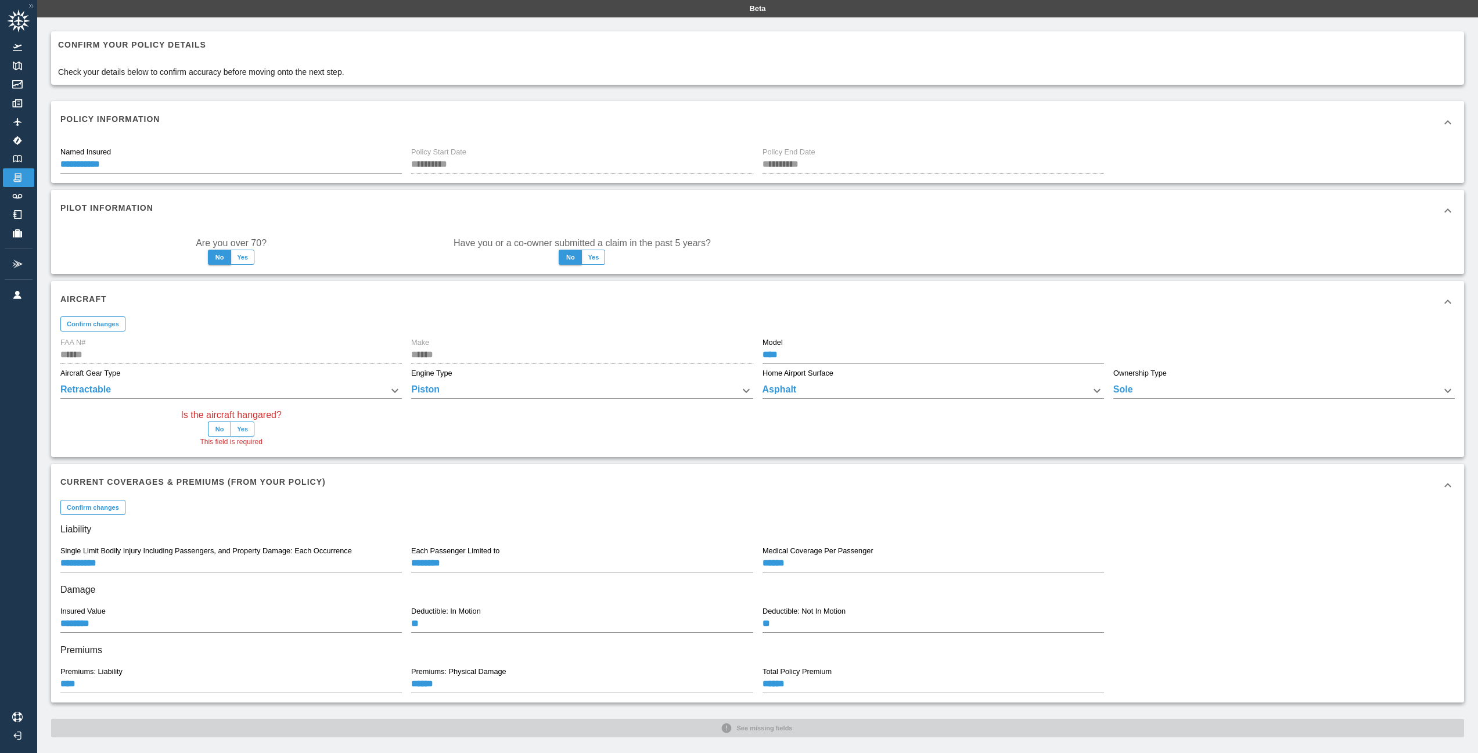
click at [246, 428] on button "Yes" at bounding box center [243, 429] width 24 height 15
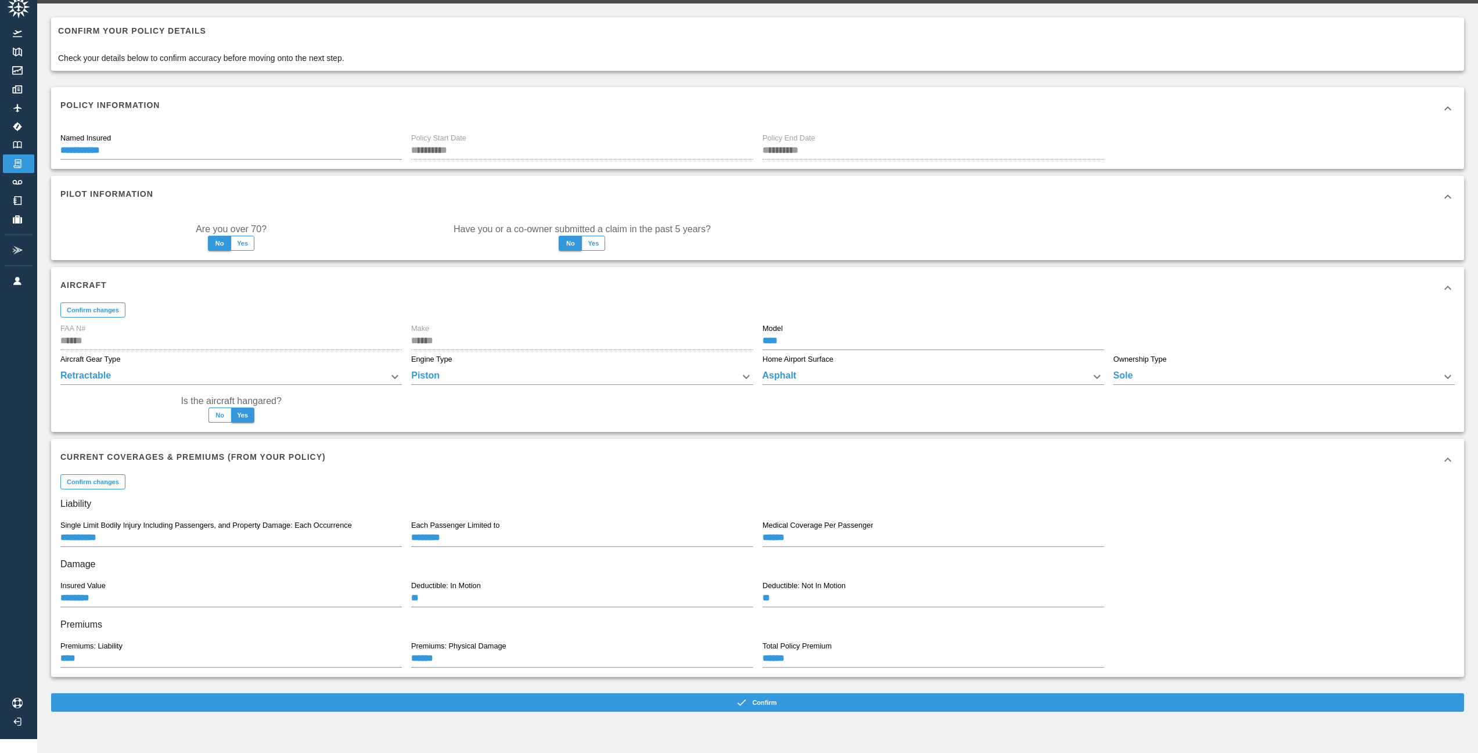
scroll to position [26, 0]
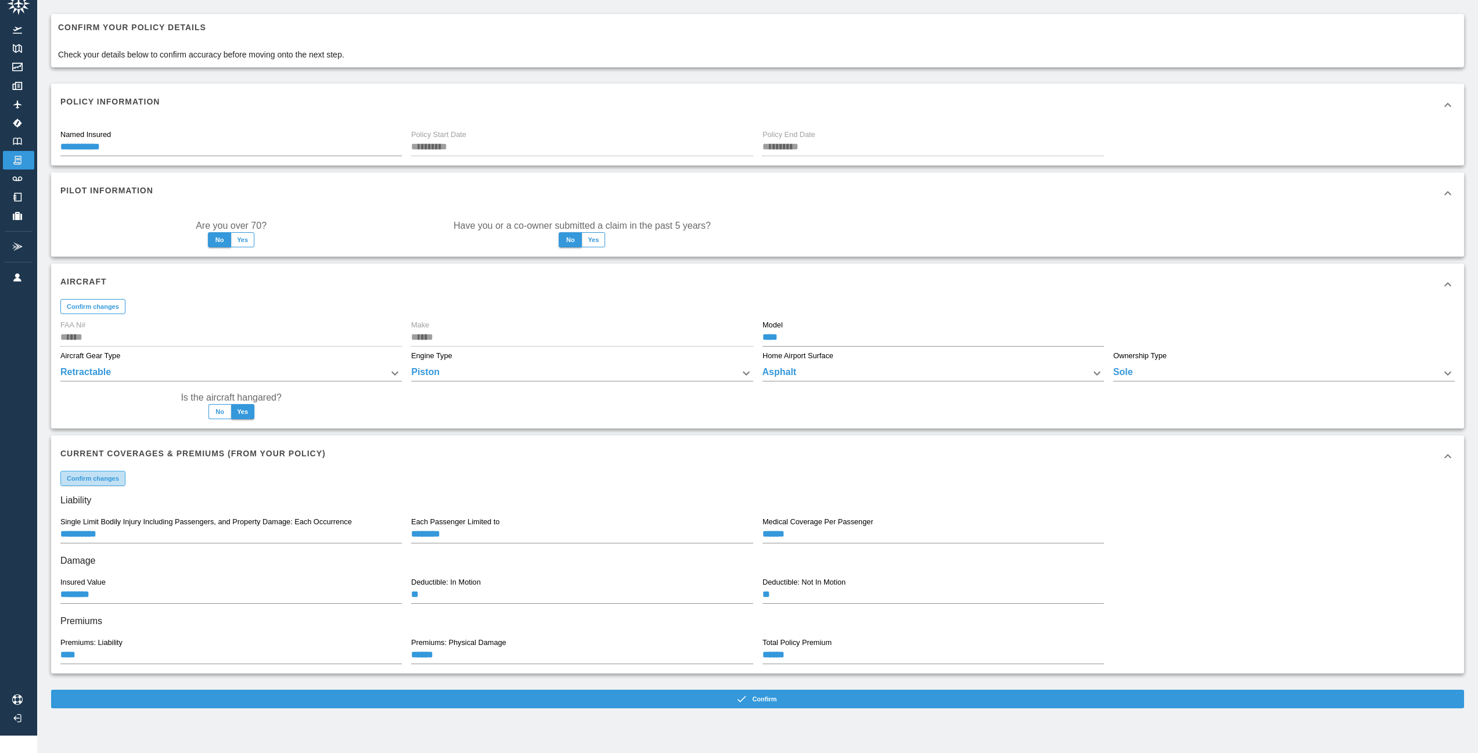
click at [99, 475] on button "Confirm changes" at bounding box center [92, 478] width 65 height 15
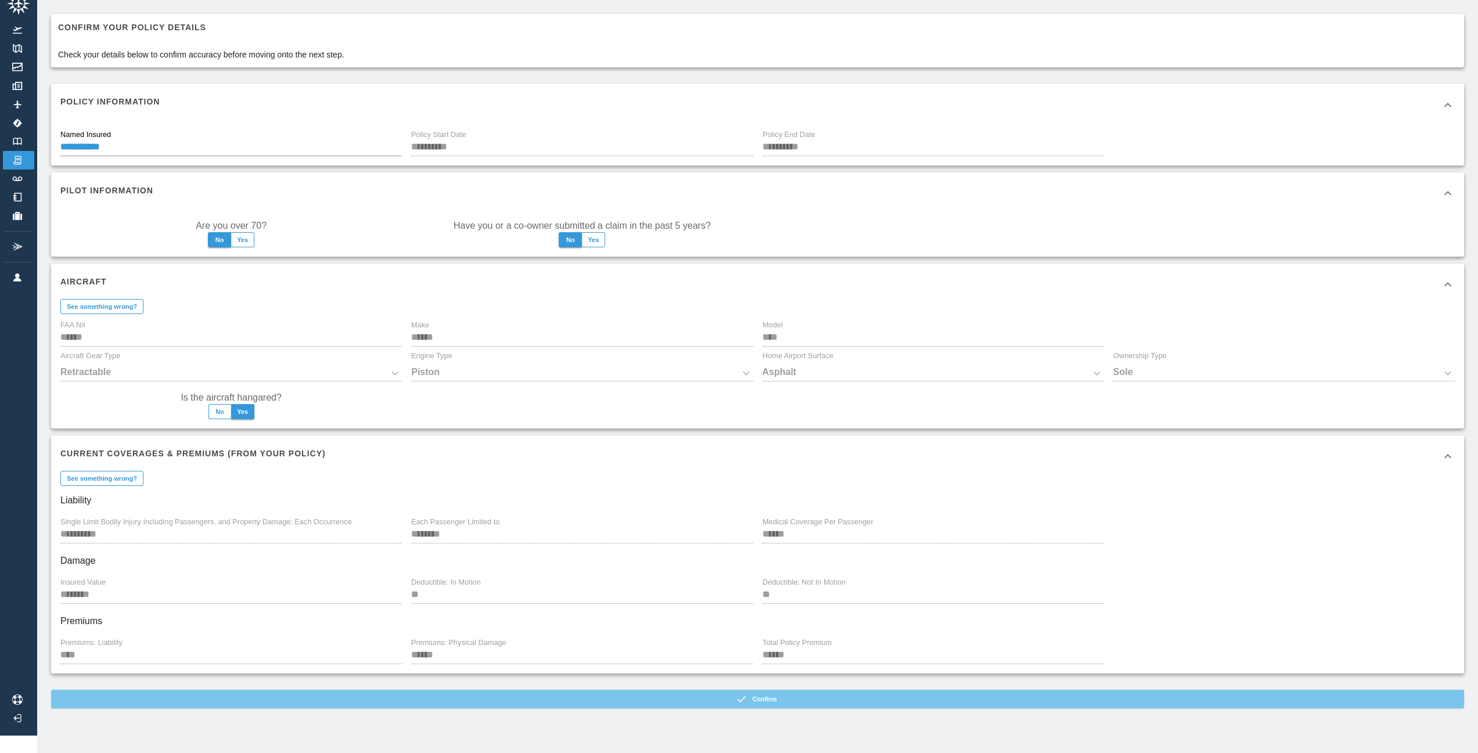
click at [710, 690] on button "Confirm" at bounding box center [757, 699] width 1413 height 19
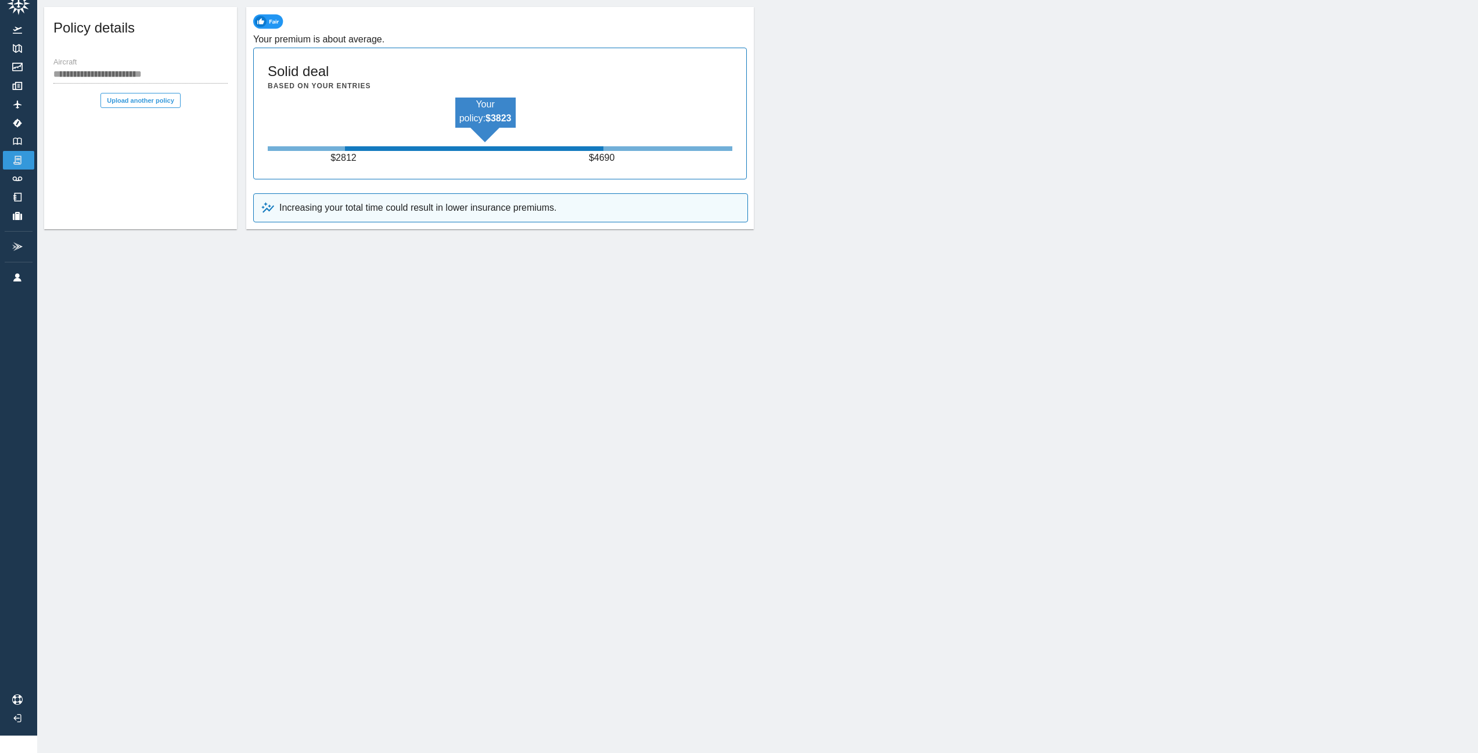
click at [261, 201] on img at bounding box center [268, 208] width 14 height 14
